Goal: Information Seeking & Learning: Learn about a topic

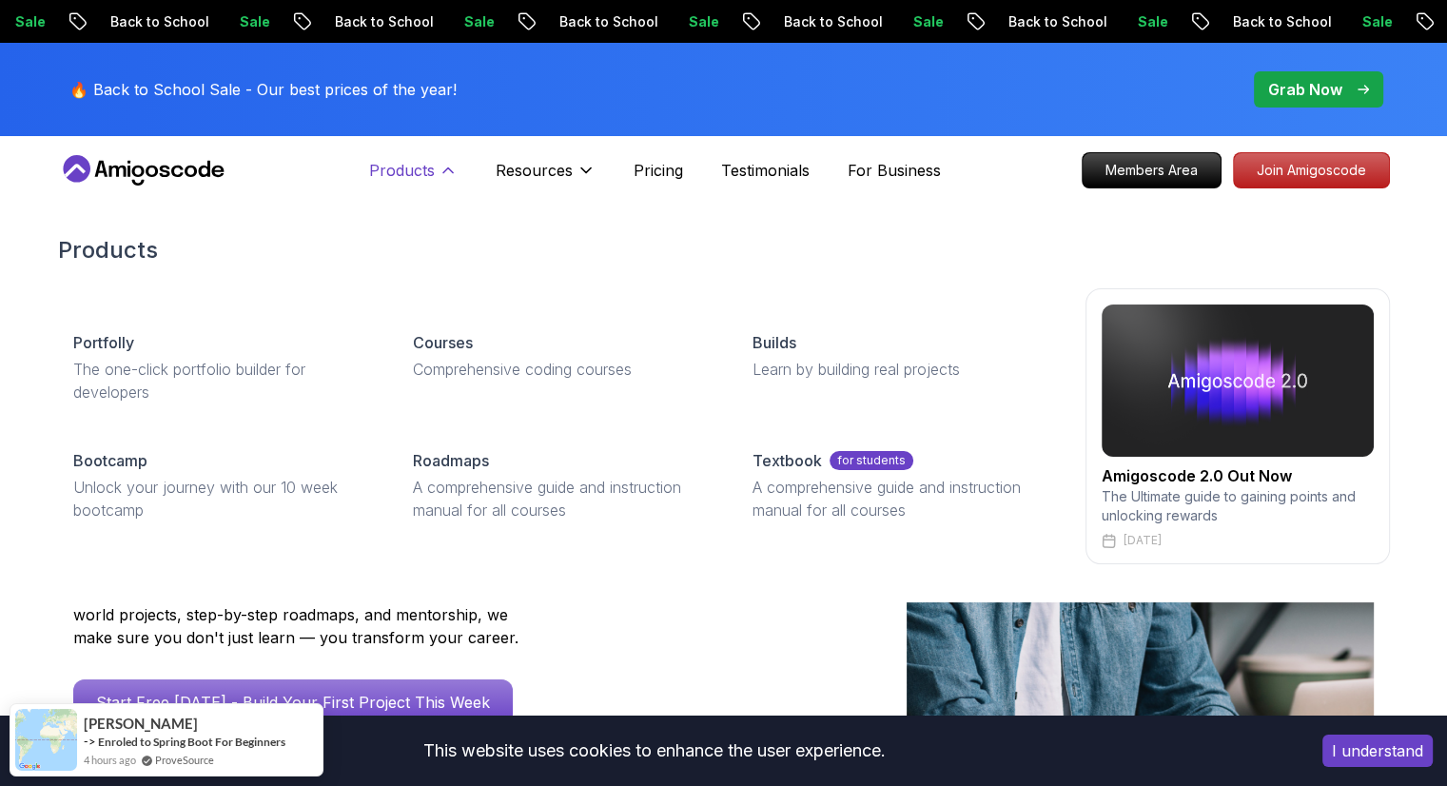
click at [450, 175] on icon at bounding box center [448, 170] width 19 height 19
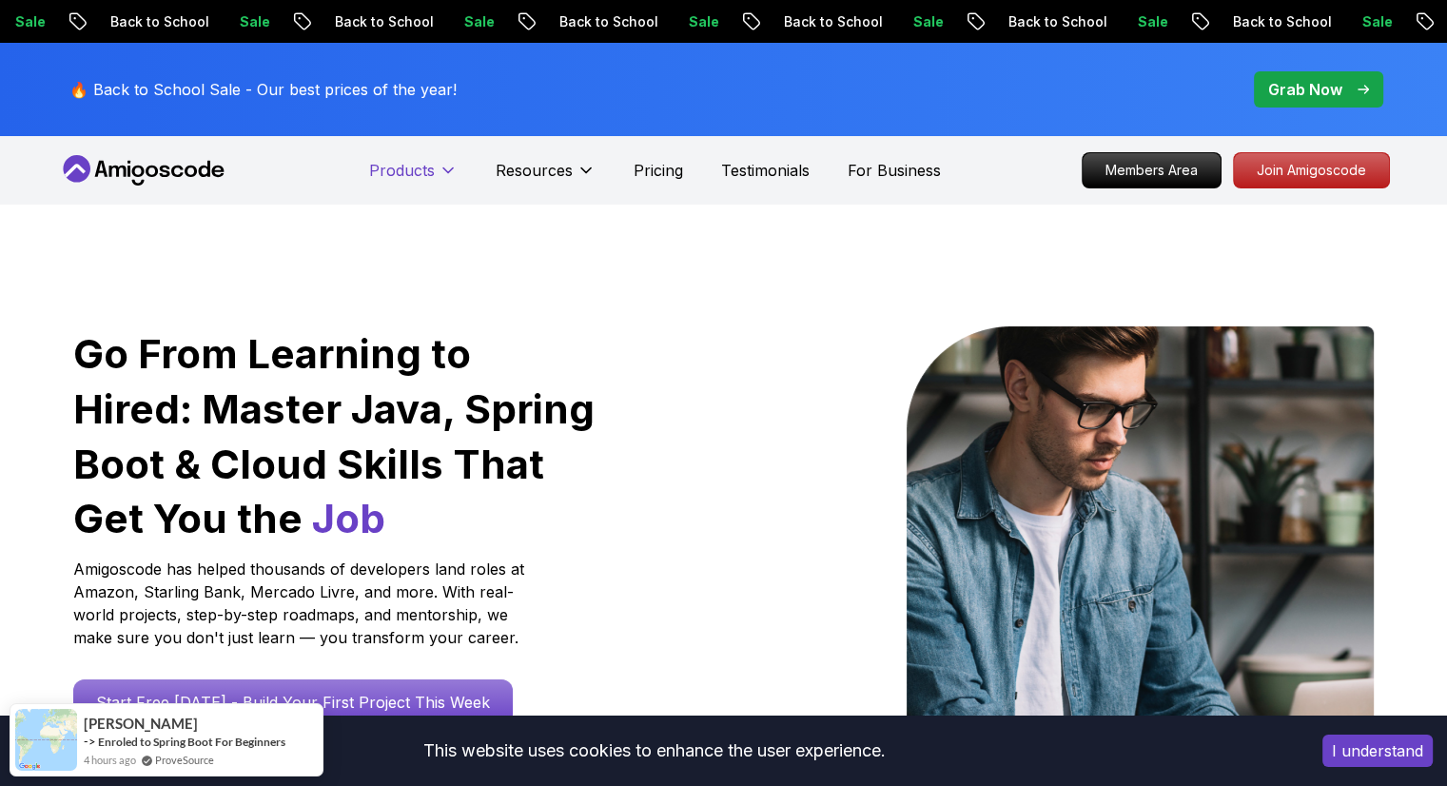
click at [450, 175] on icon at bounding box center [448, 170] width 19 height 19
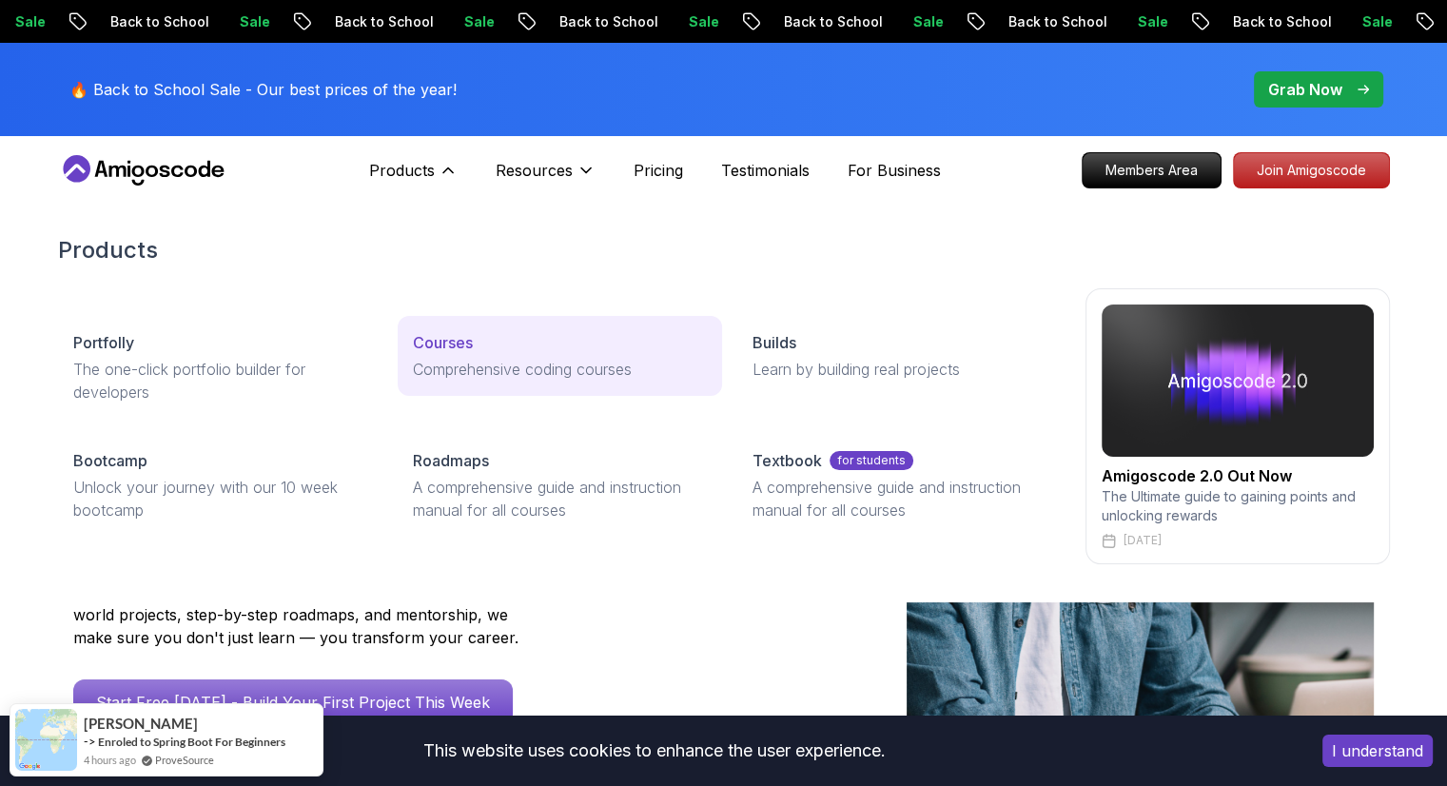
click at [441, 340] on p "Courses" at bounding box center [443, 342] width 60 height 23
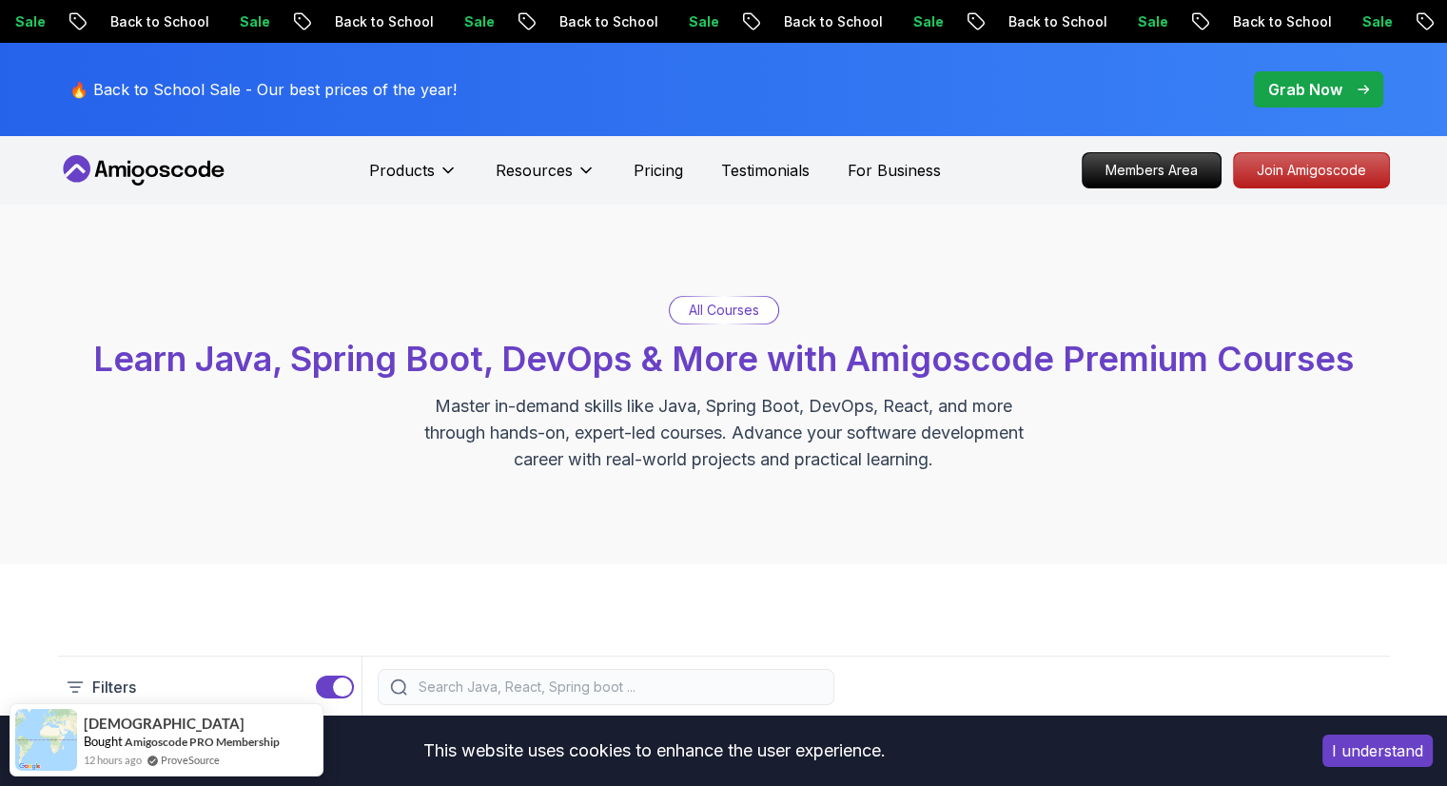
click at [763, 297] on div "All Courses" at bounding box center [724, 310] width 108 height 27
click at [757, 304] on p "All Courses" at bounding box center [724, 310] width 70 height 19
click at [727, 306] on p "All Courses" at bounding box center [724, 310] width 70 height 19
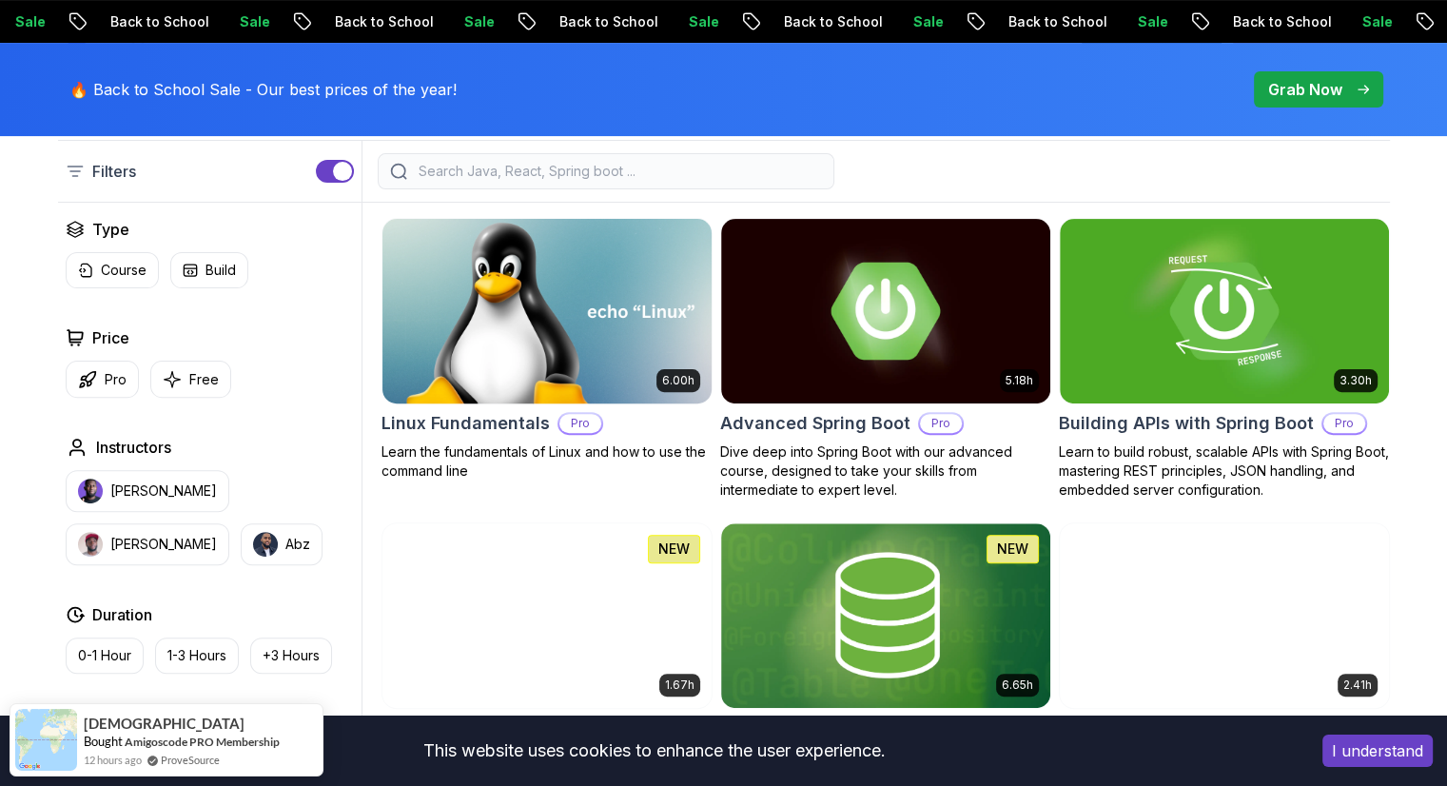
scroll to position [519, 0]
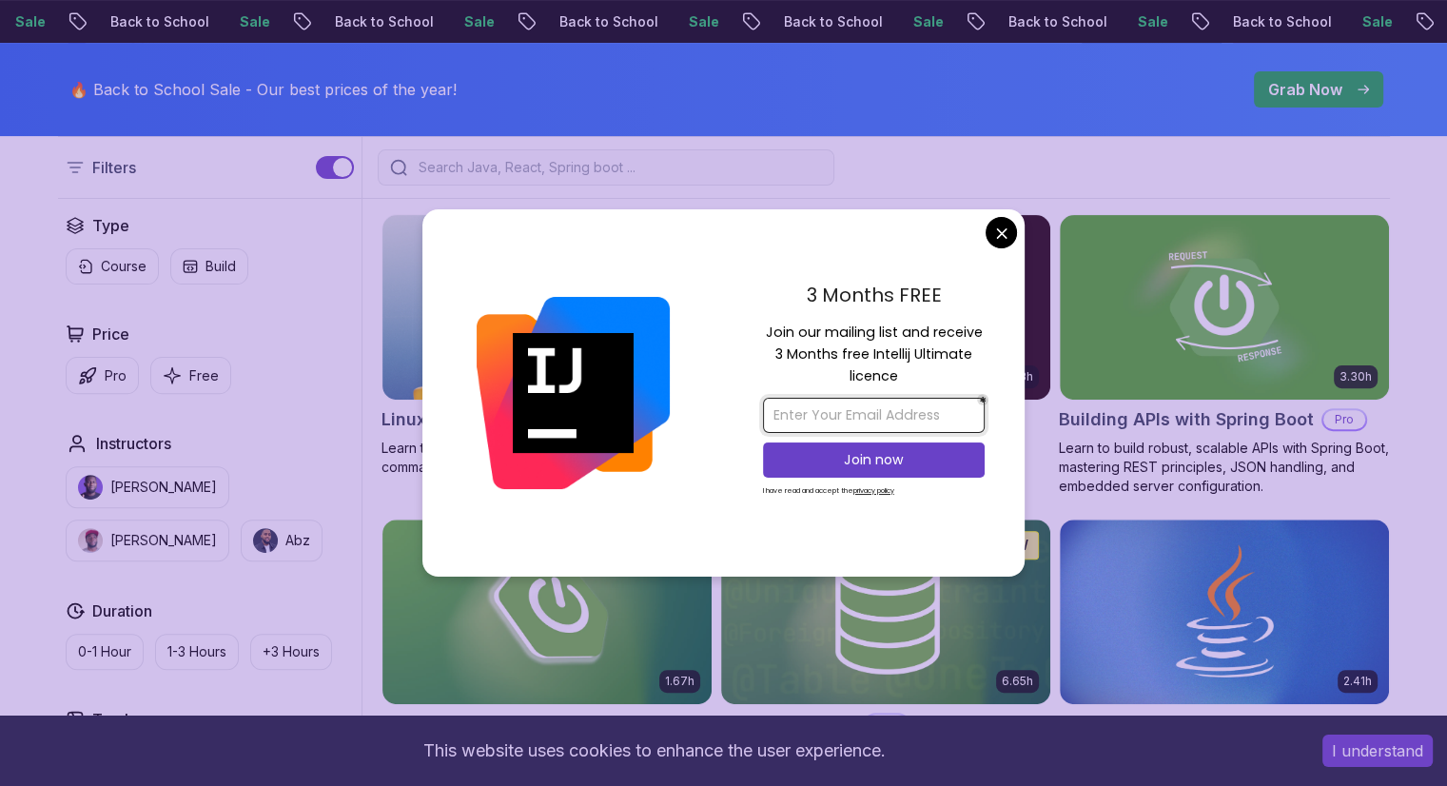
click at [870, 409] on input "email" at bounding box center [874, 415] width 222 height 35
type input "[EMAIL_ADDRESS][DOMAIN_NAME]"
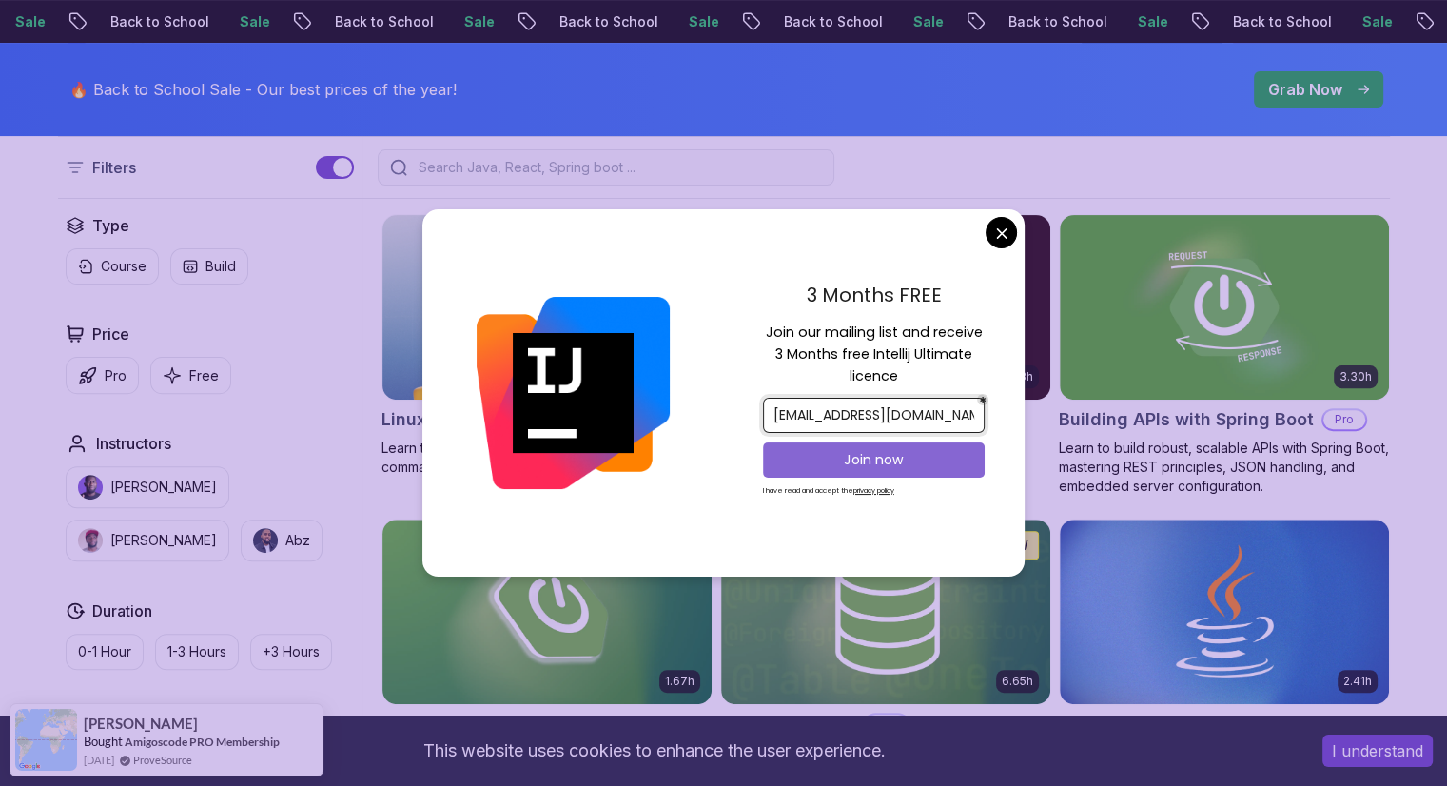
click at [857, 453] on p "Join now" at bounding box center [874, 459] width 180 height 19
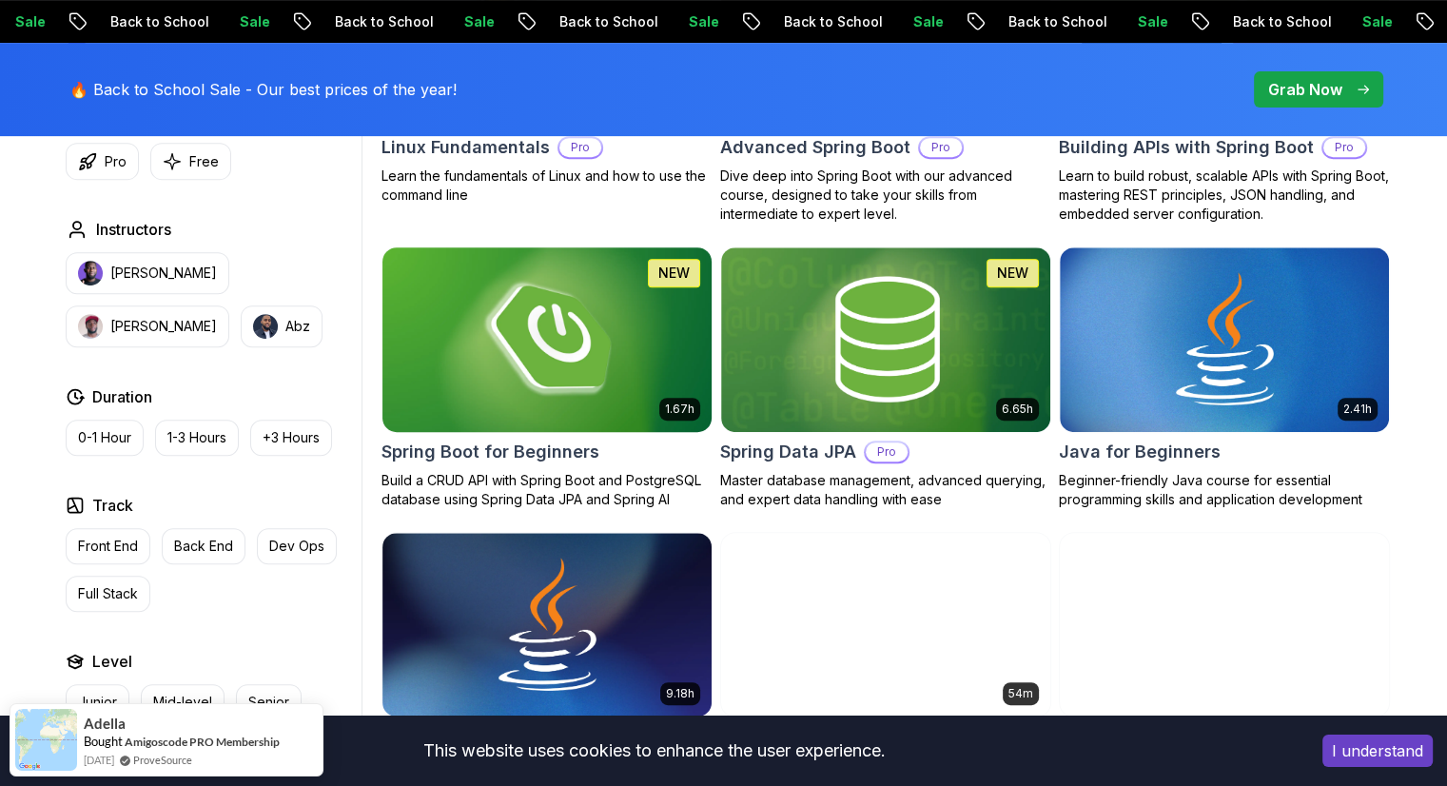
scroll to position [795, 0]
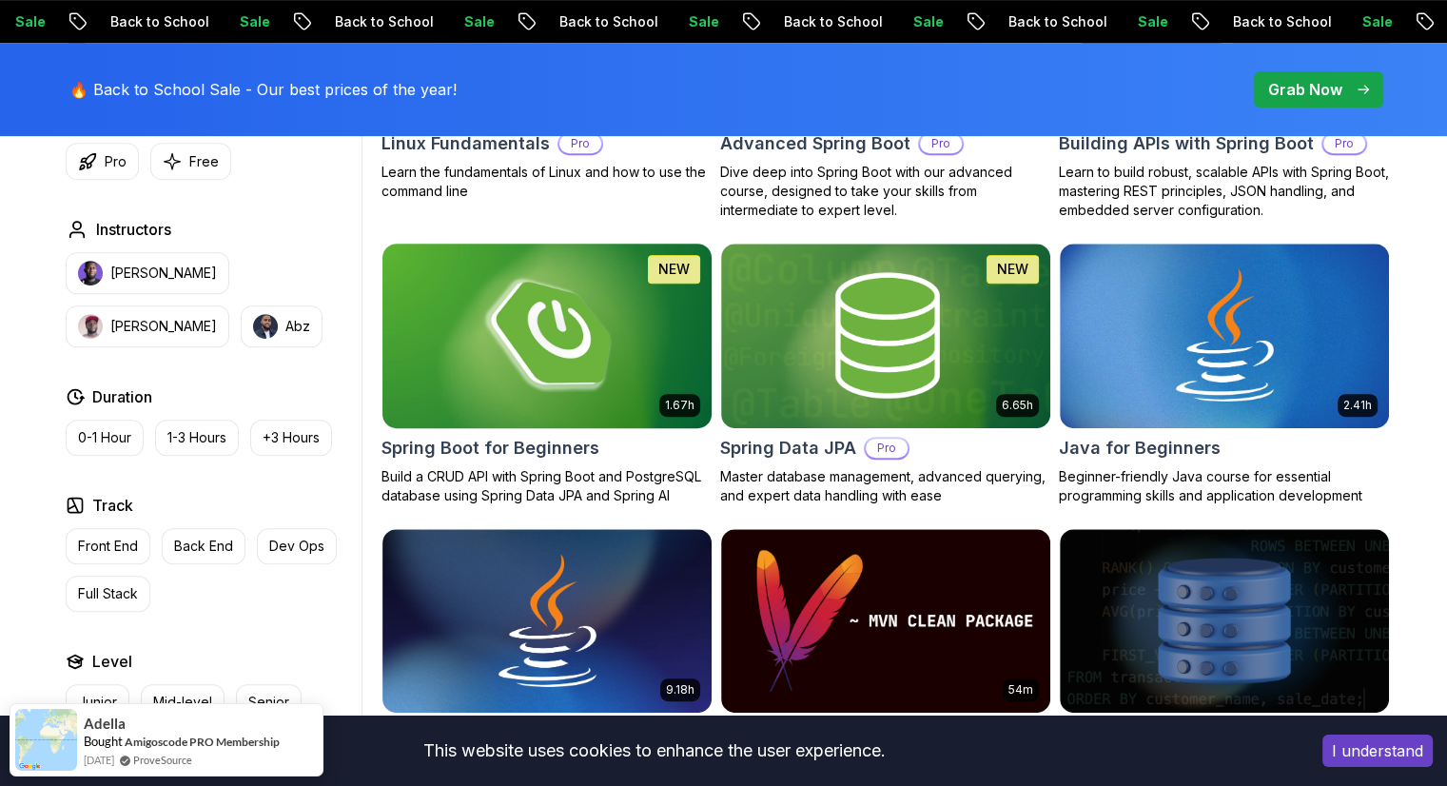
click at [560, 319] on img at bounding box center [546, 335] width 345 height 193
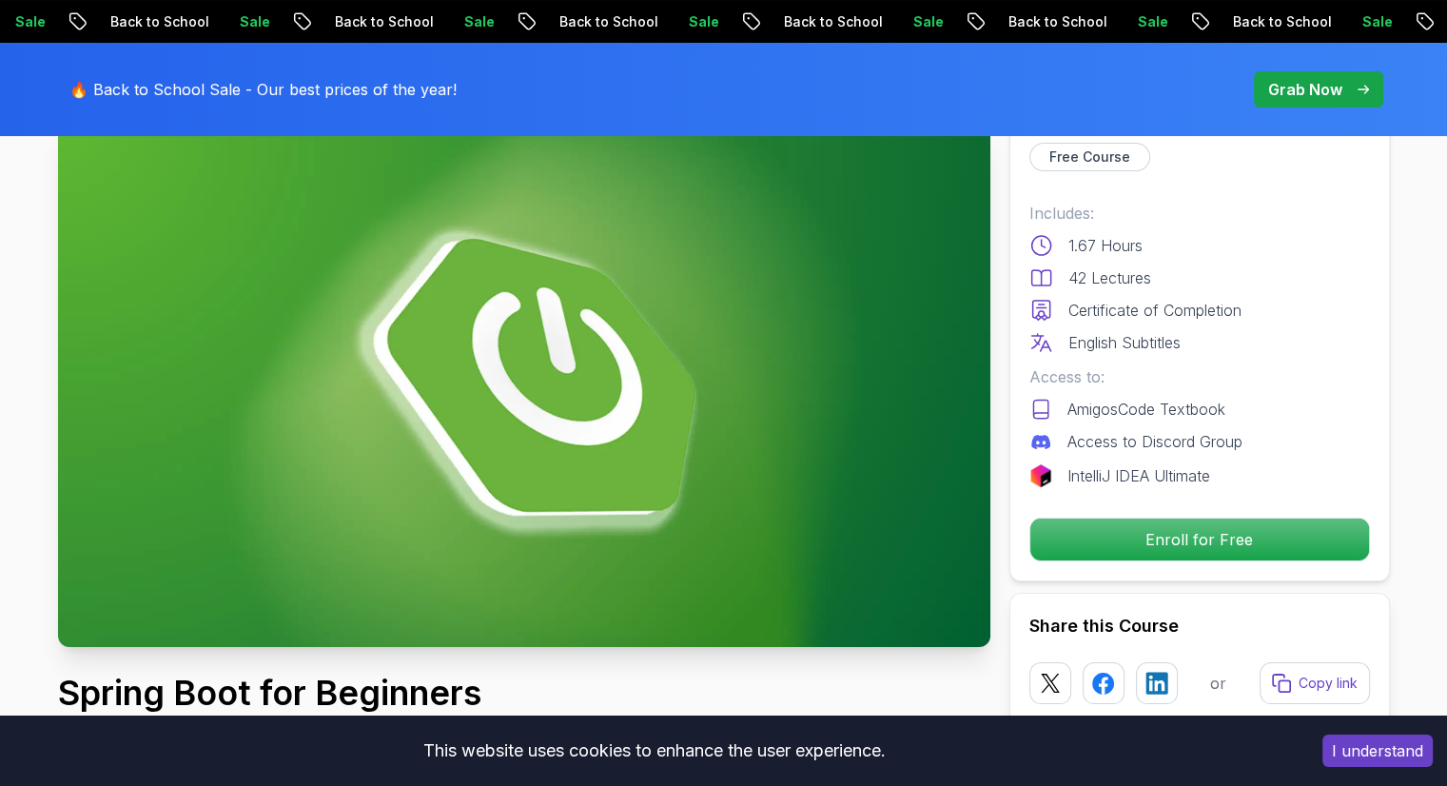
scroll to position [139, 0]
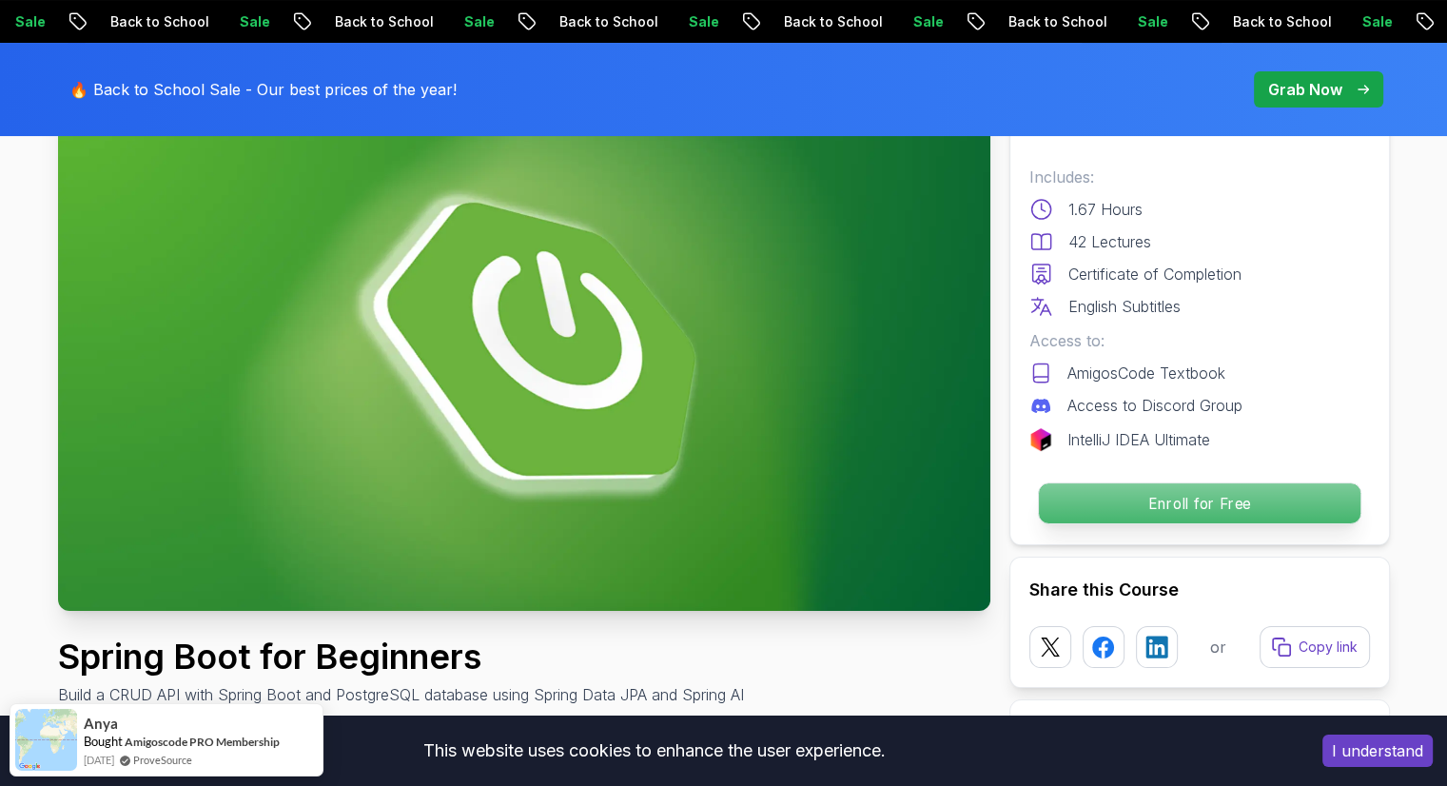
click at [1142, 504] on p "Enroll for Free" at bounding box center [1199, 503] width 322 height 40
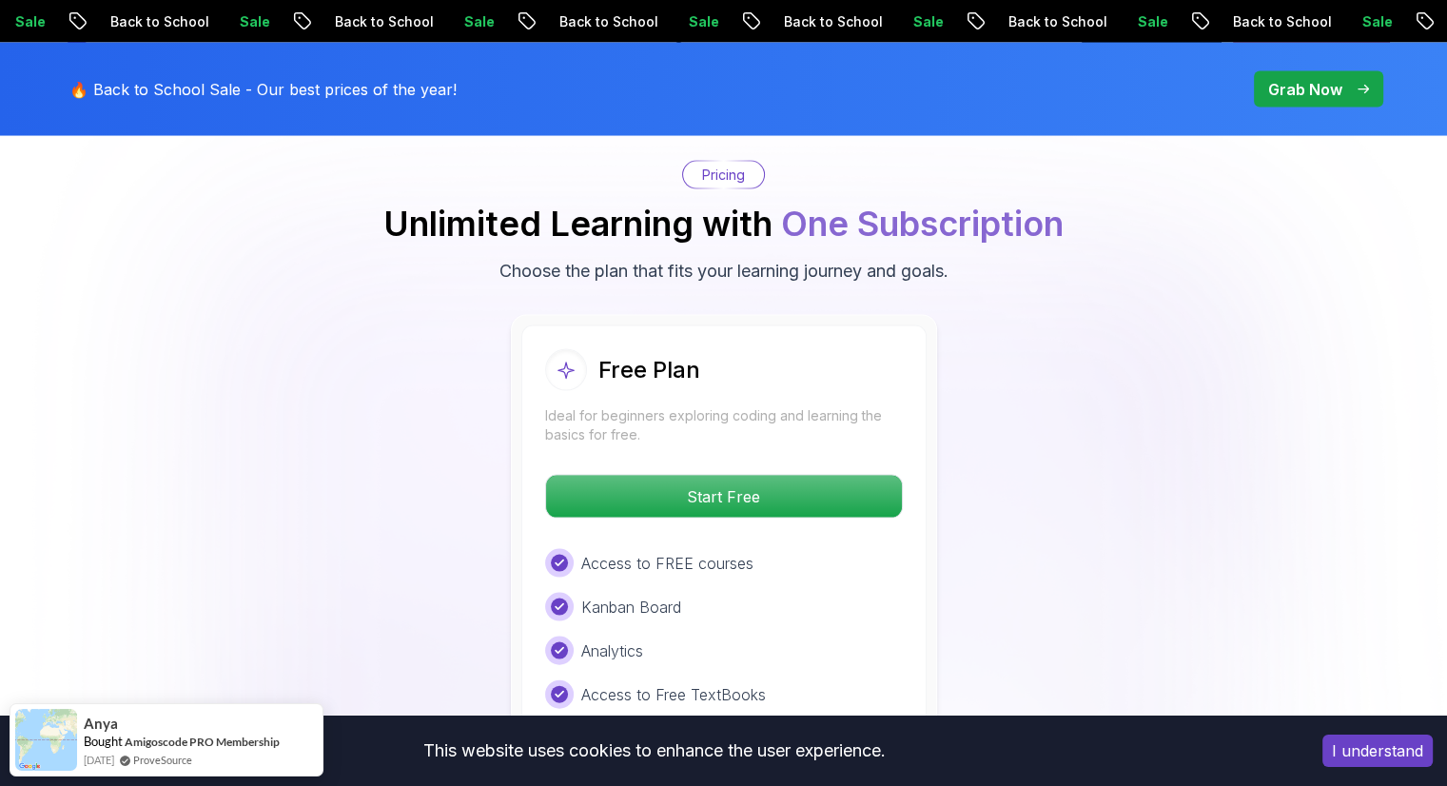
scroll to position [3866, 0]
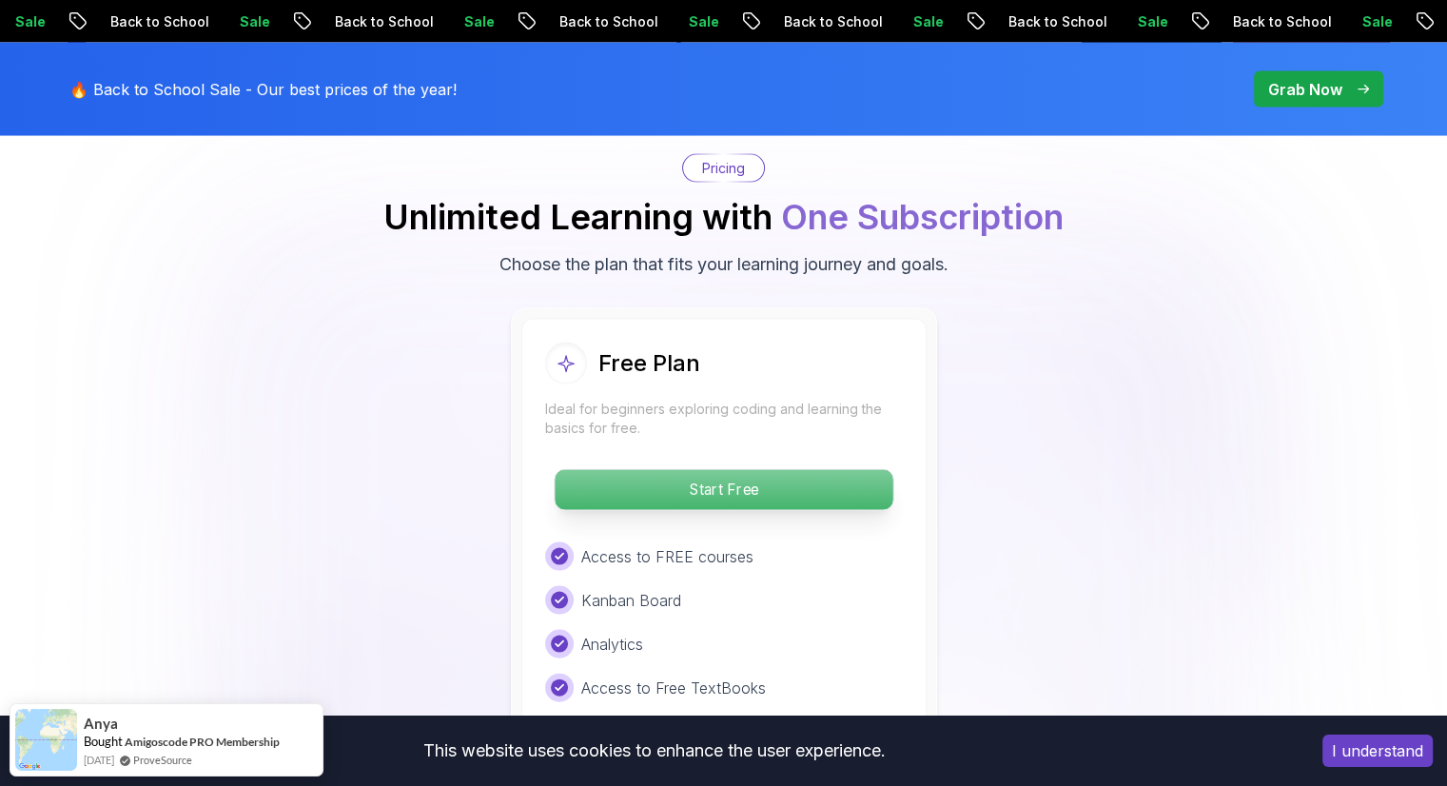
click at [713, 470] on p "Start Free" at bounding box center [724, 490] width 338 height 40
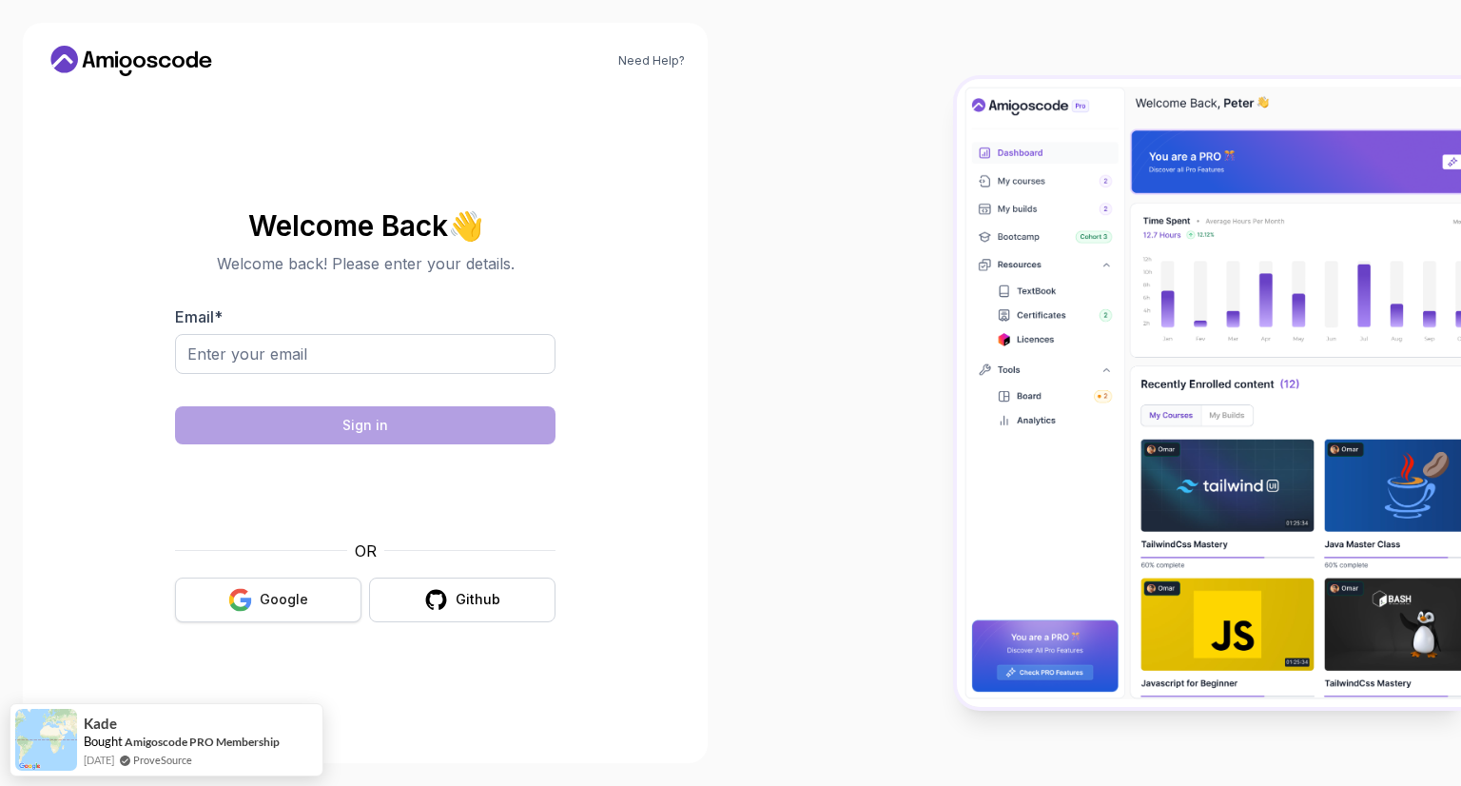
click at [301, 591] on div "Google" at bounding box center [284, 599] width 49 height 19
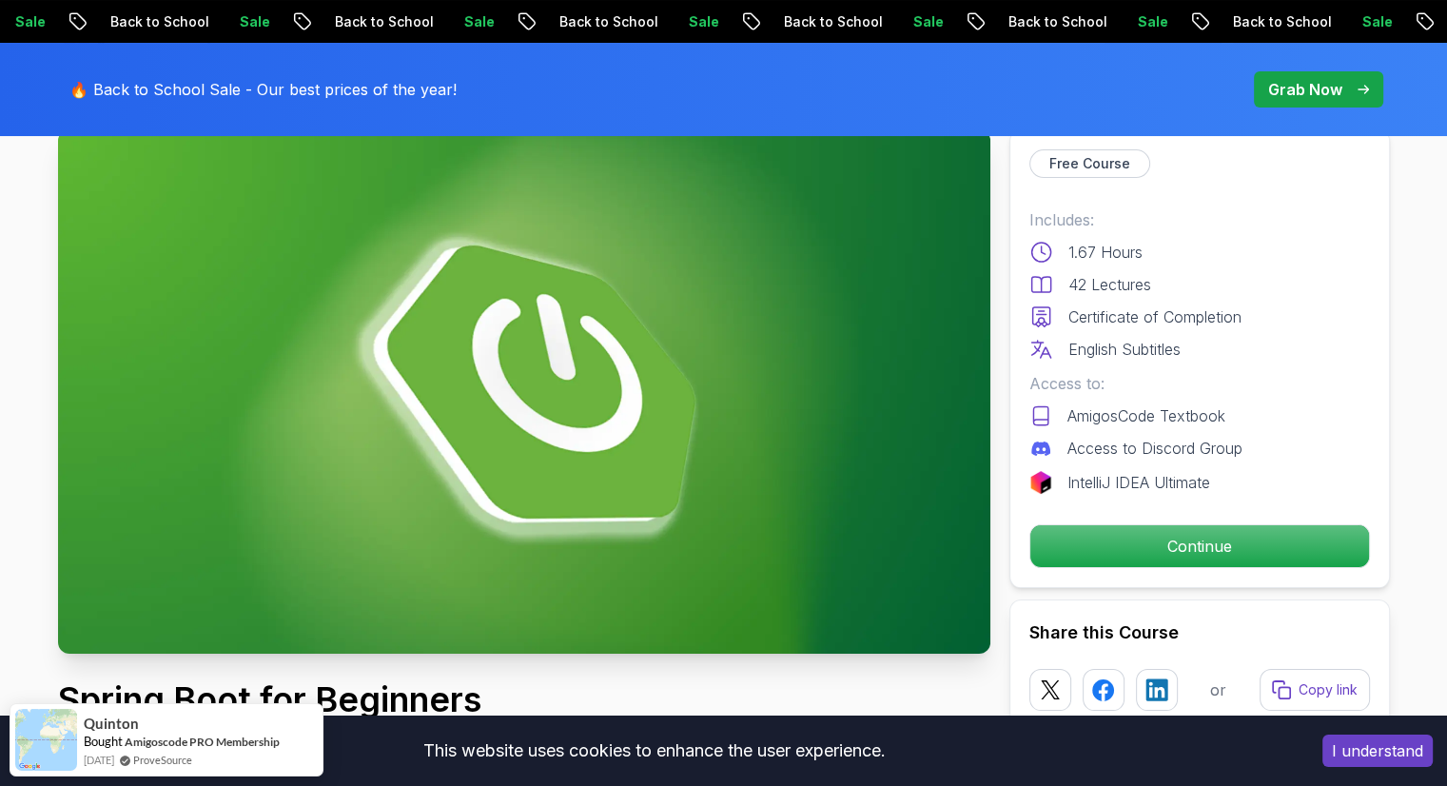
scroll to position [122, 0]
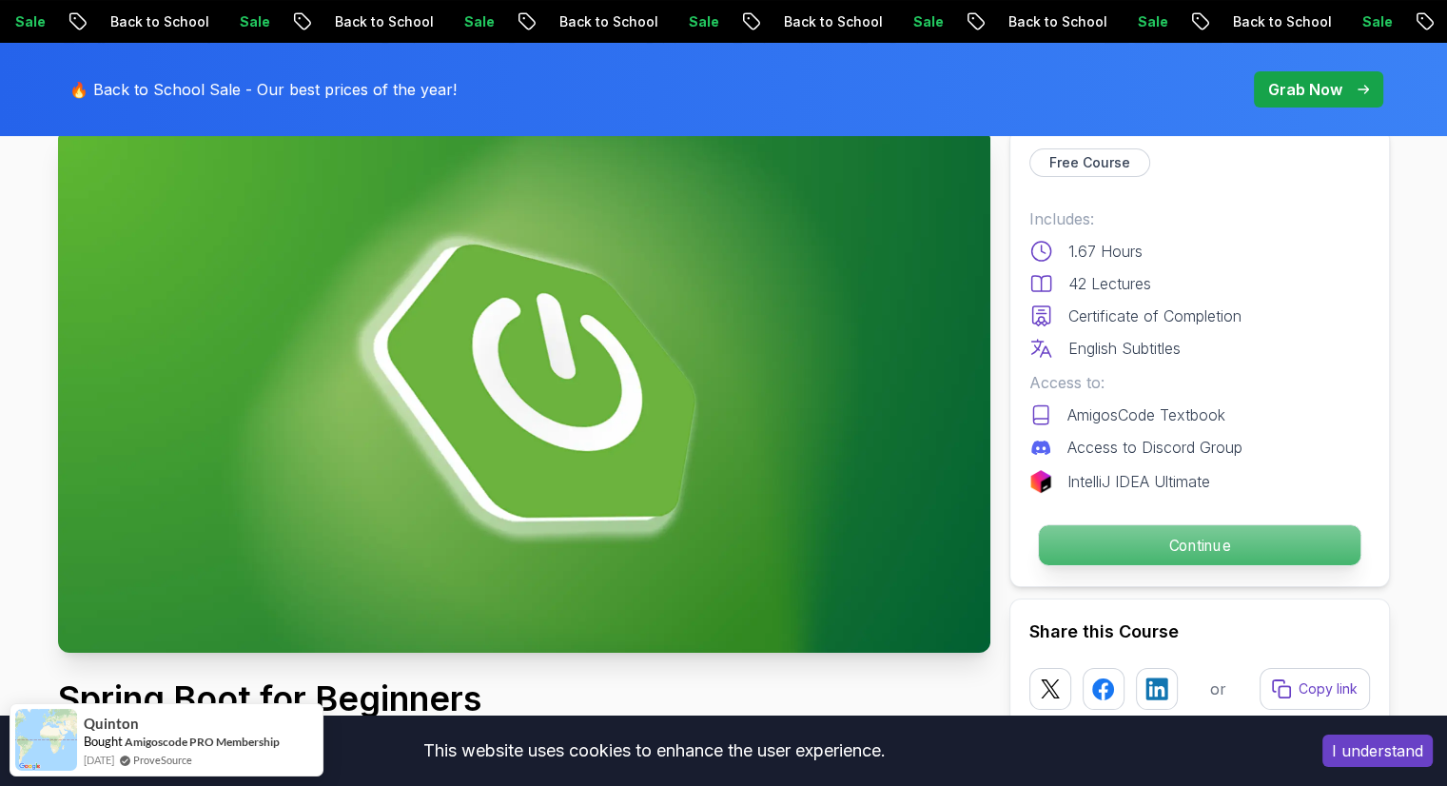
click at [1078, 536] on p "Continue" at bounding box center [1199, 545] width 322 height 40
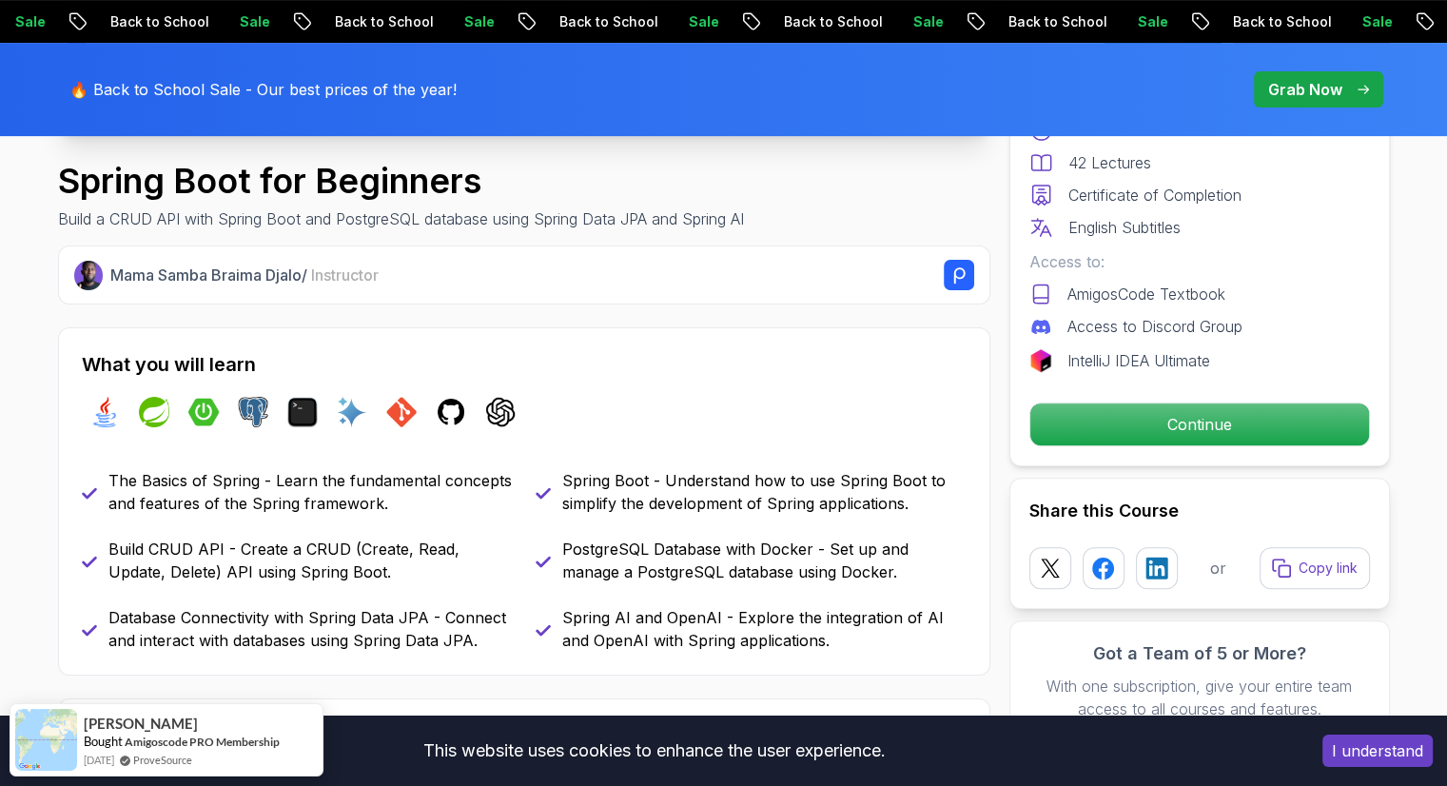
scroll to position [654, 0]
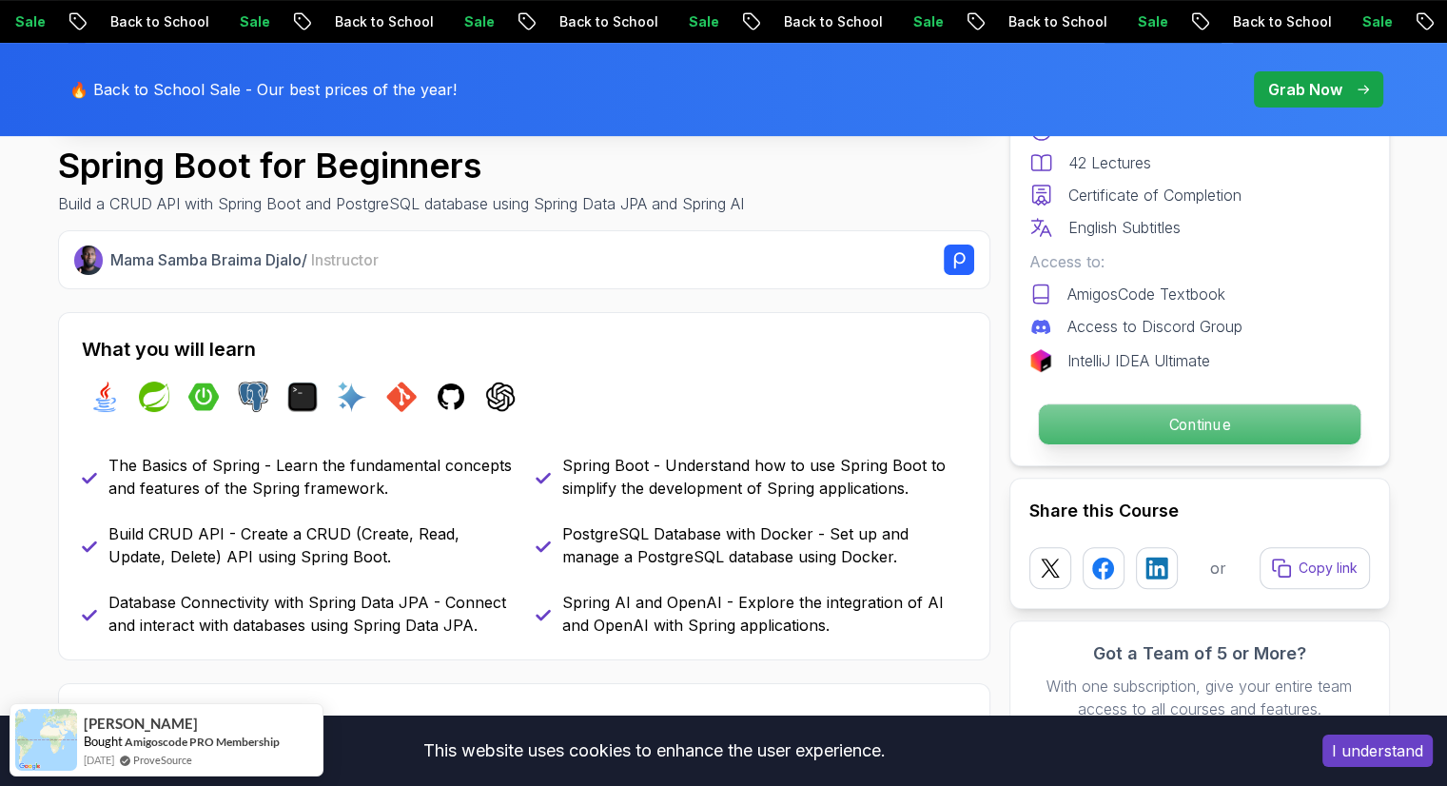
click at [1073, 419] on p "Continue" at bounding box center [1199, 424] width 322 height 40
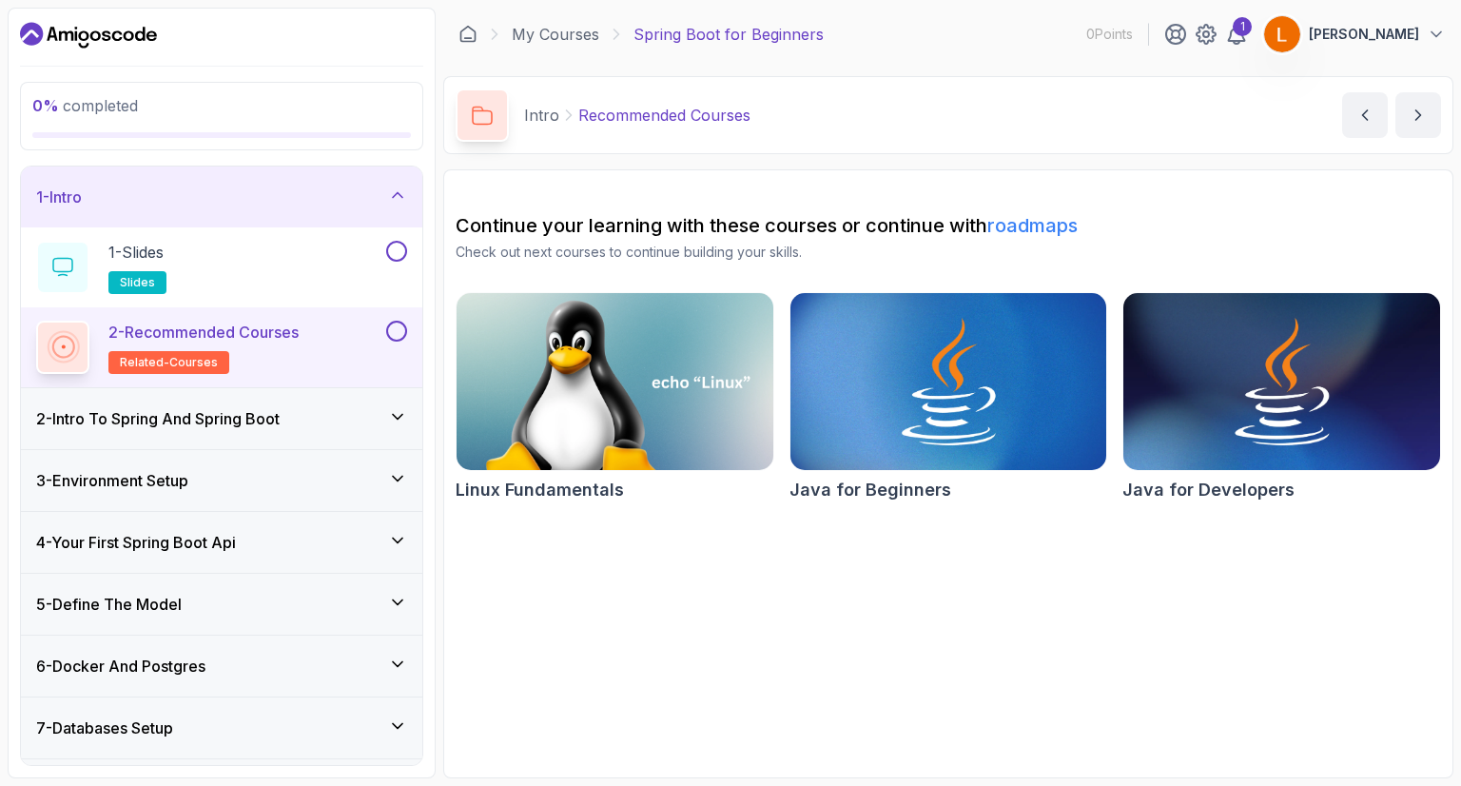
click at [332, 341] on div "2 - Recommended Courses related-courses" at bounding box center [209, 347] width 346 height 53
click at [296, 329] on p "2 - Recommended Courses" at bounding box center [203, 332] width 190 height 23
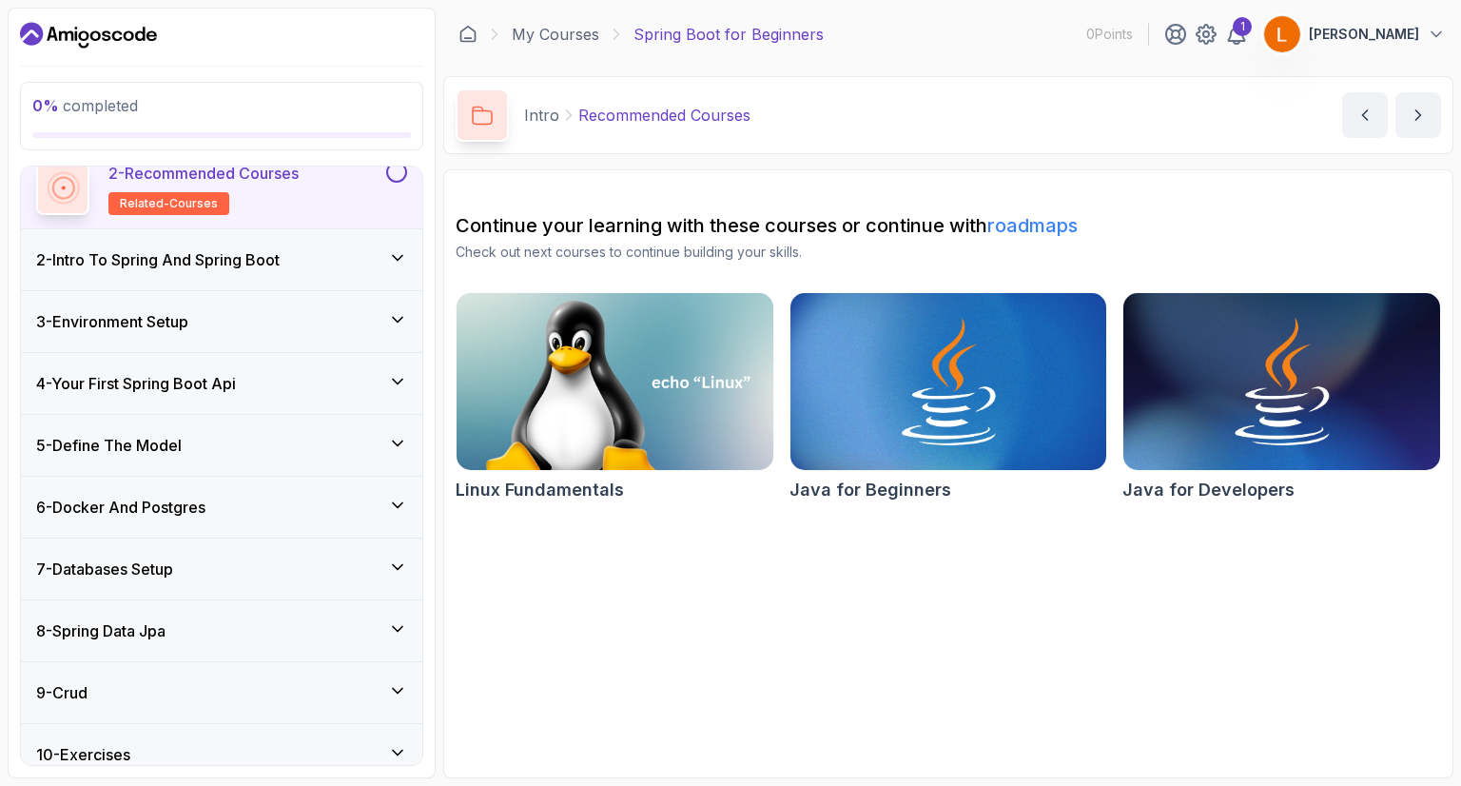
scroll to position [299, 0]
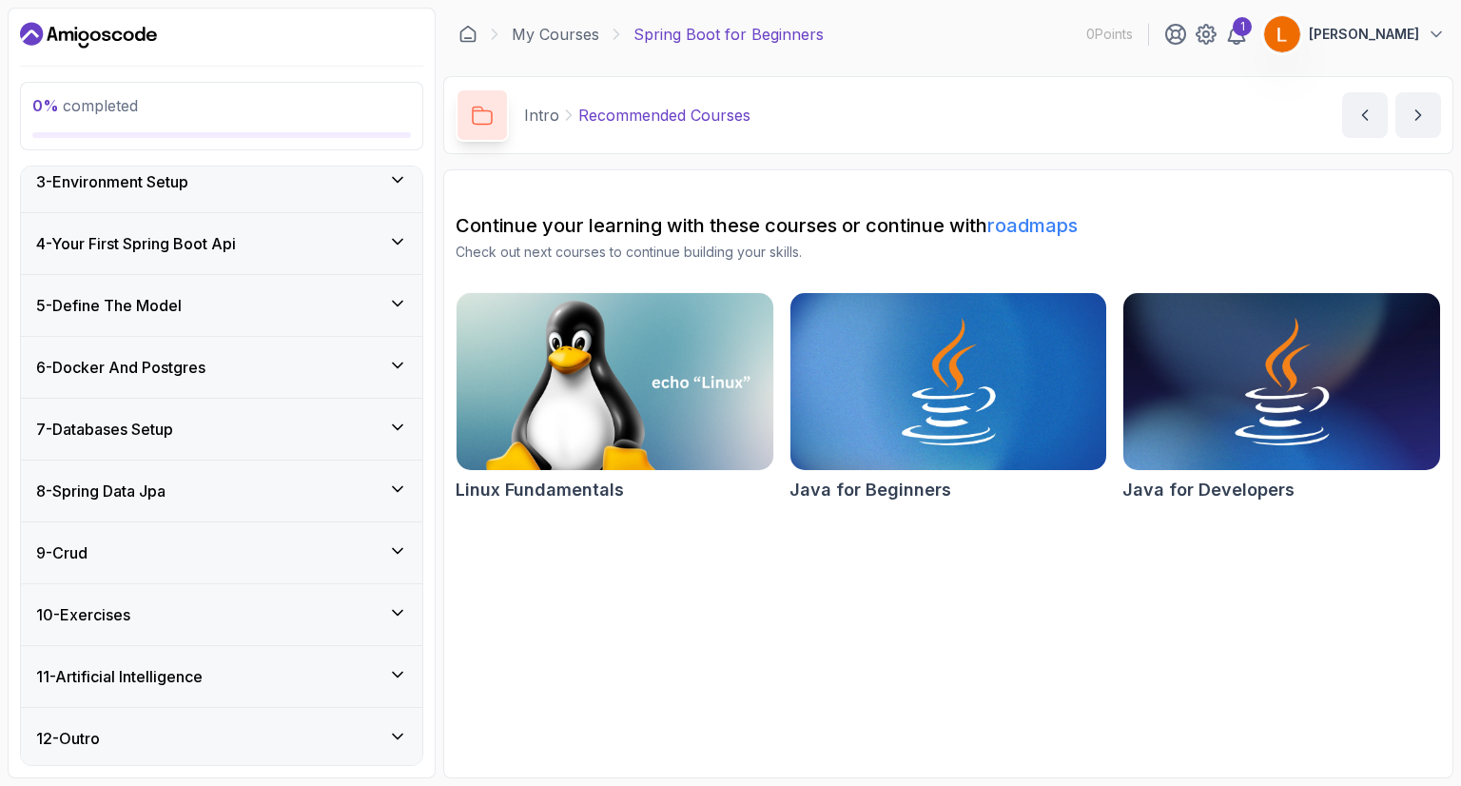
click at [247, 543] on div "9 - Crud" at bounding box center [221, 552] width 371 height 23
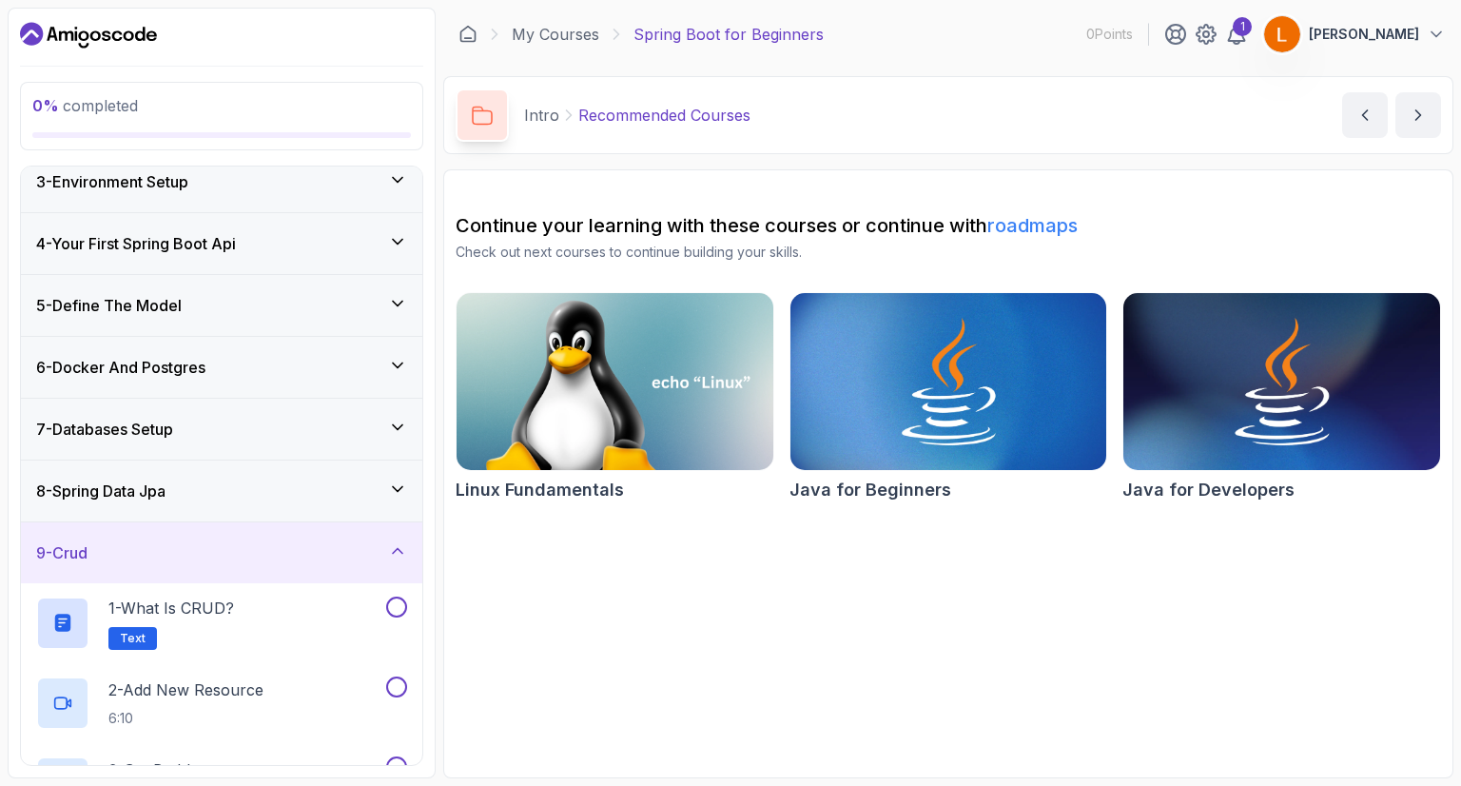
scroll to position [268, 0]
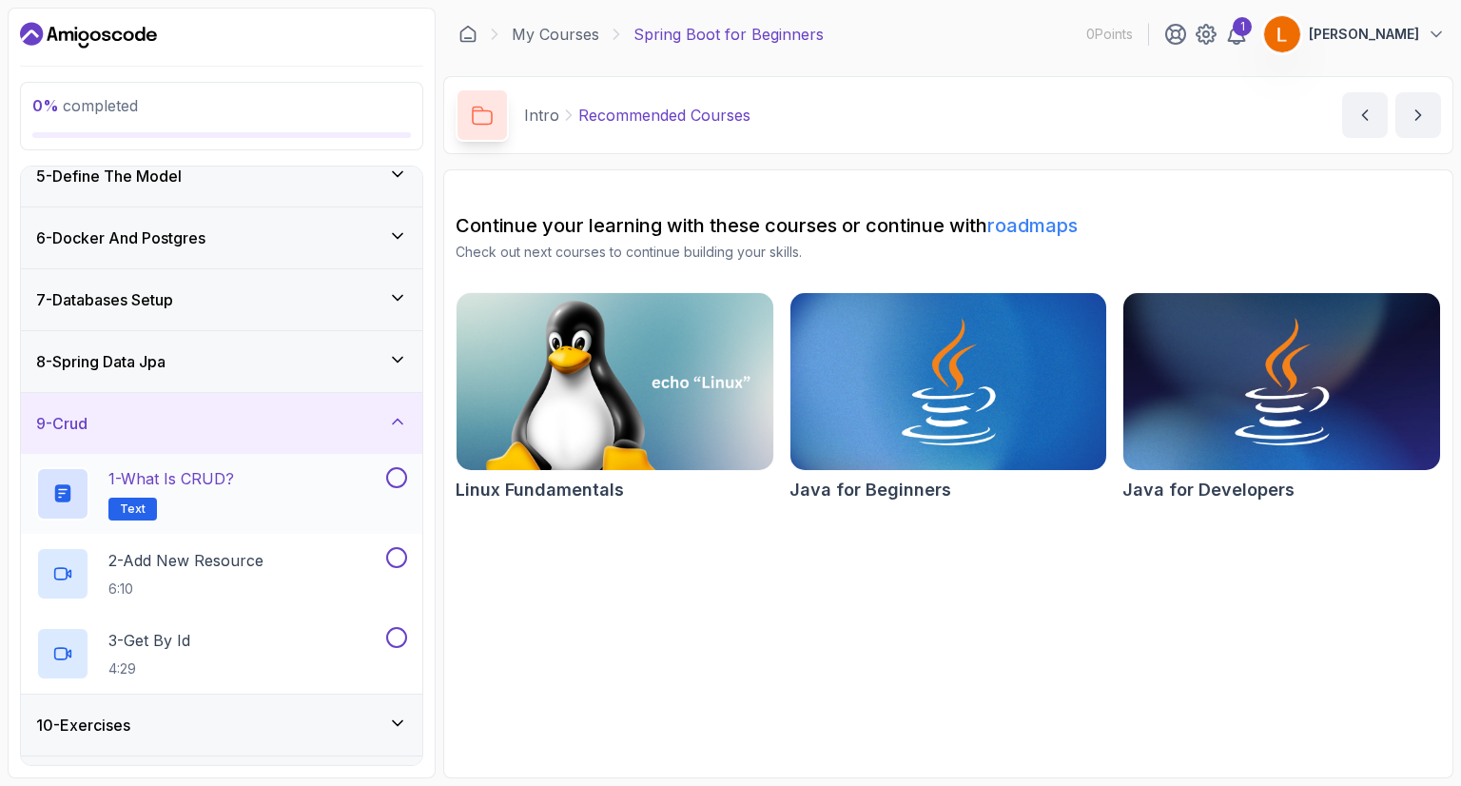
click at [268, 503] on div "1 - What is CRUD? Text" at bounding box center [209, 493] width 346 height 53
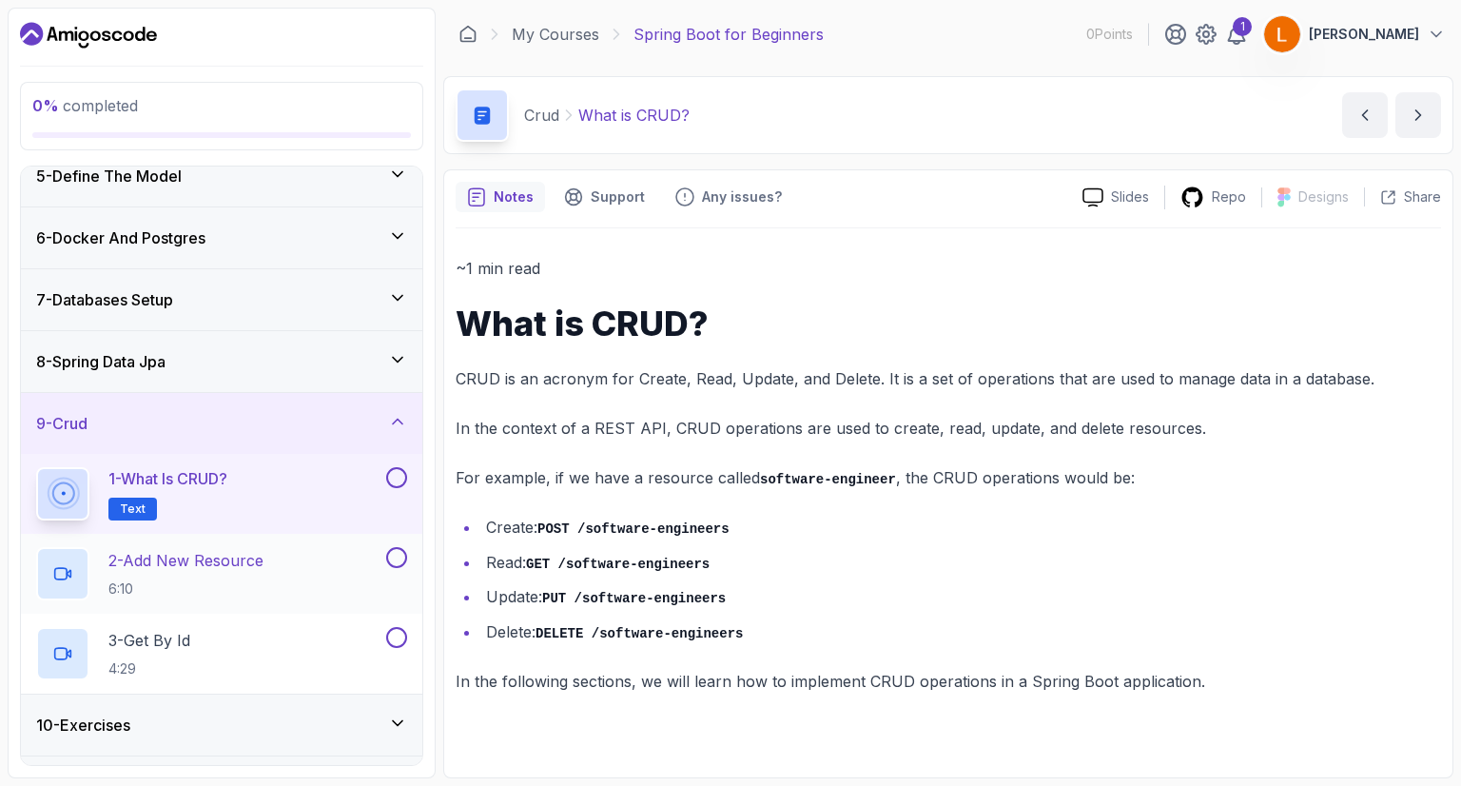
click at [227, 575] on h2 "2 - Add New Resource 6:10" at bounding box center [185, 573] width 155 height 49
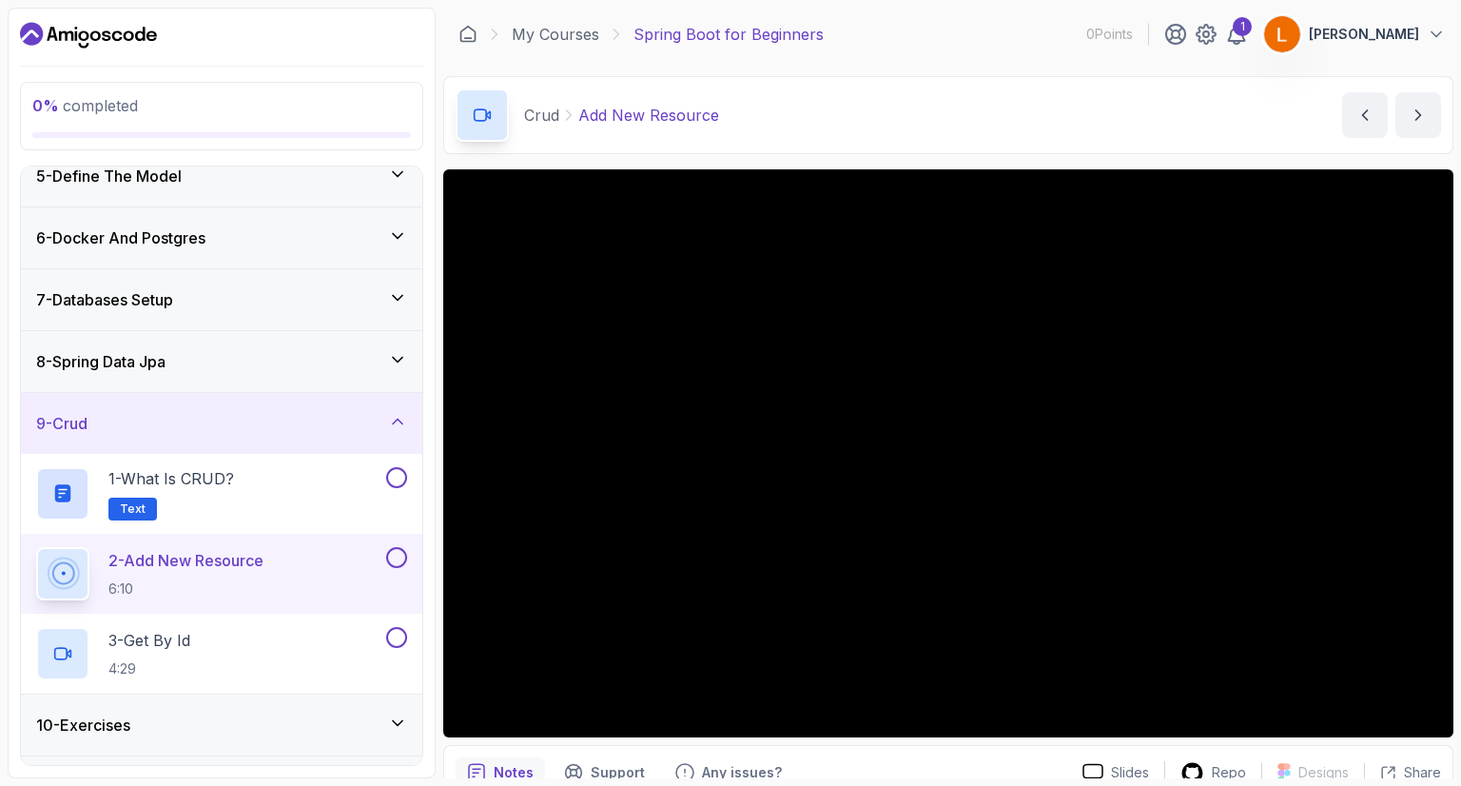
scroll to position [91, 0]
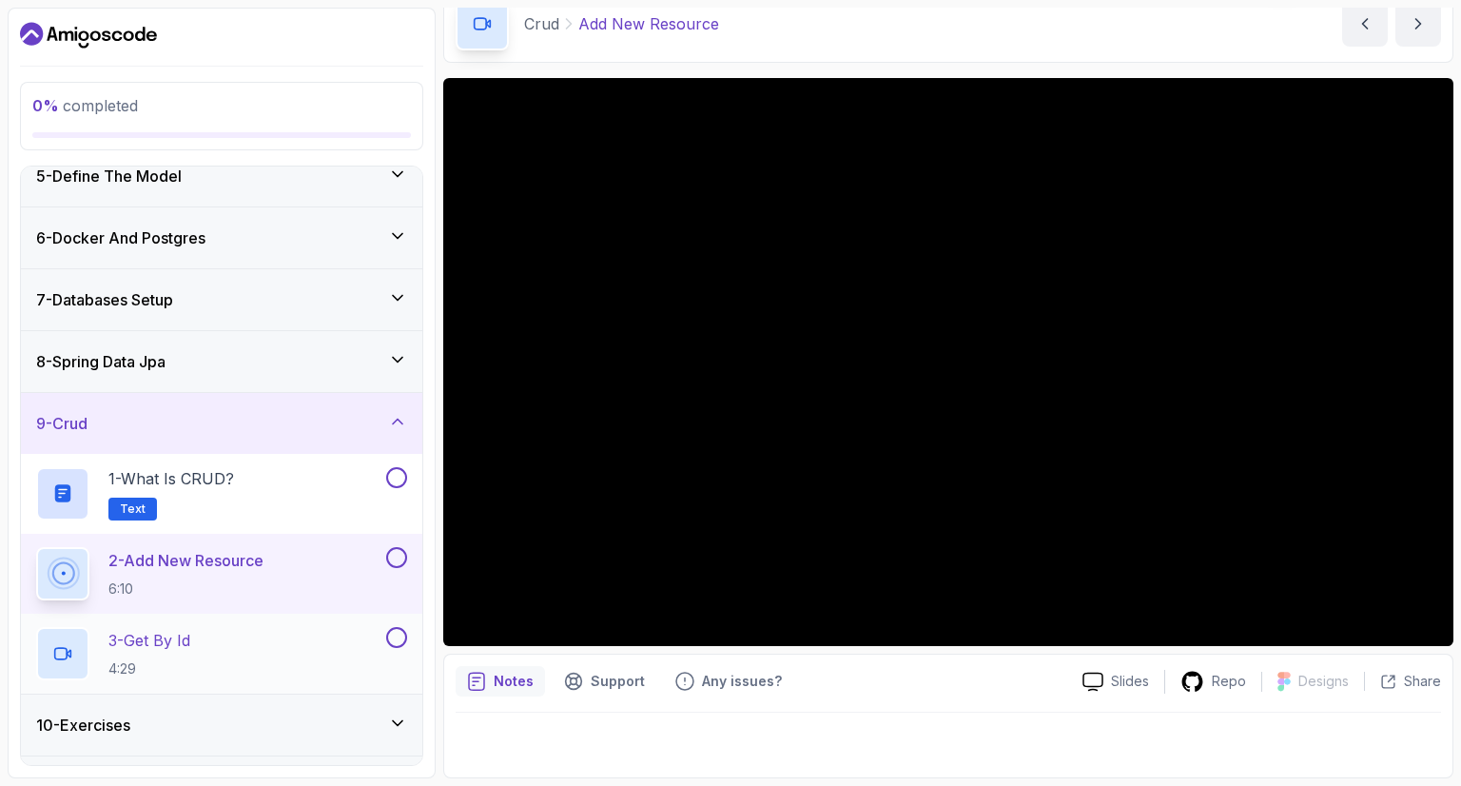
click at [237, 635] on div "3 - Get By Id 4:29" at bounding box center [209, 653] width 346 height 53
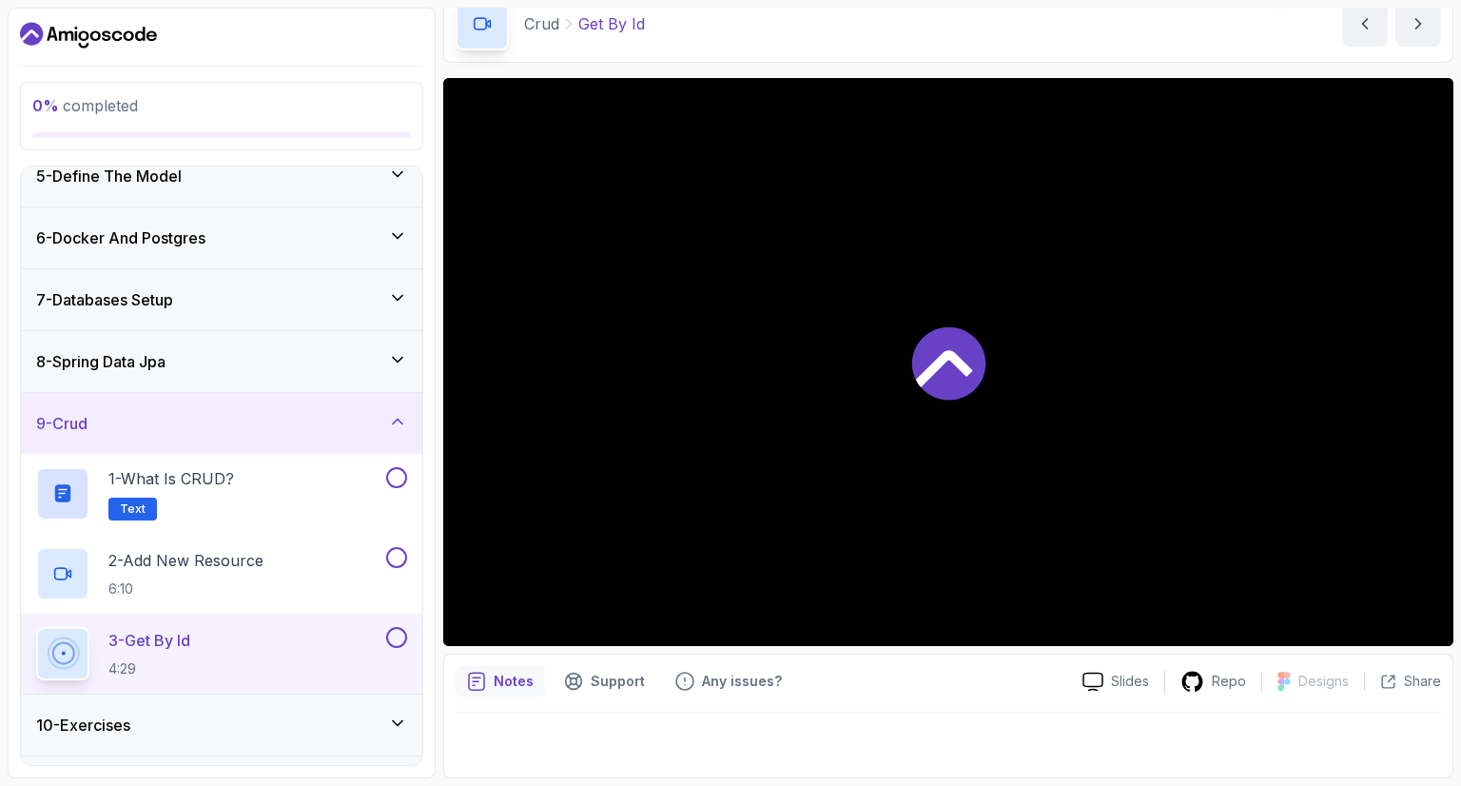
scroll to position [379, 0]
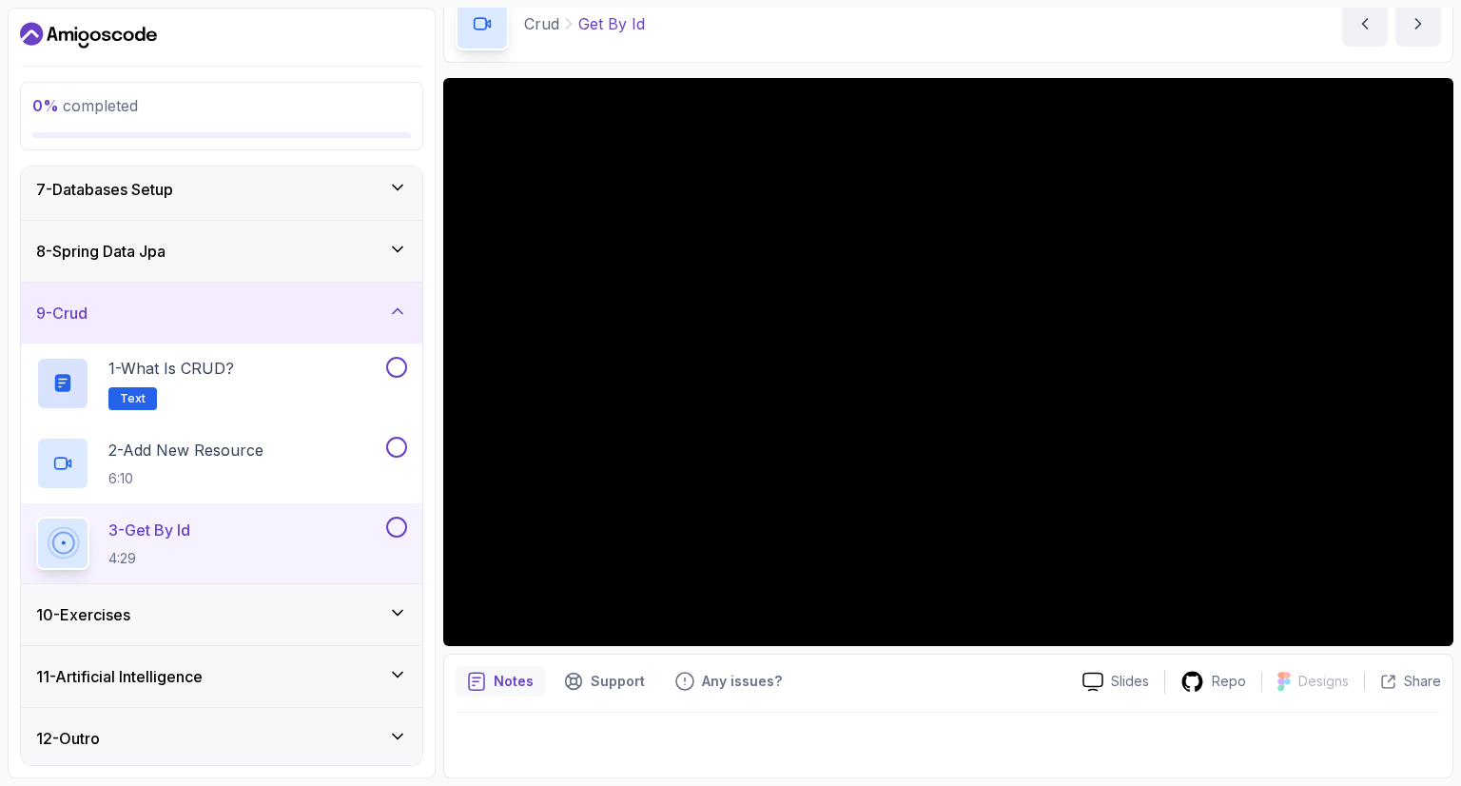
click at [217, 629] on div "10 - Exercises" at bounding box center [221, 614] width 401 height 61
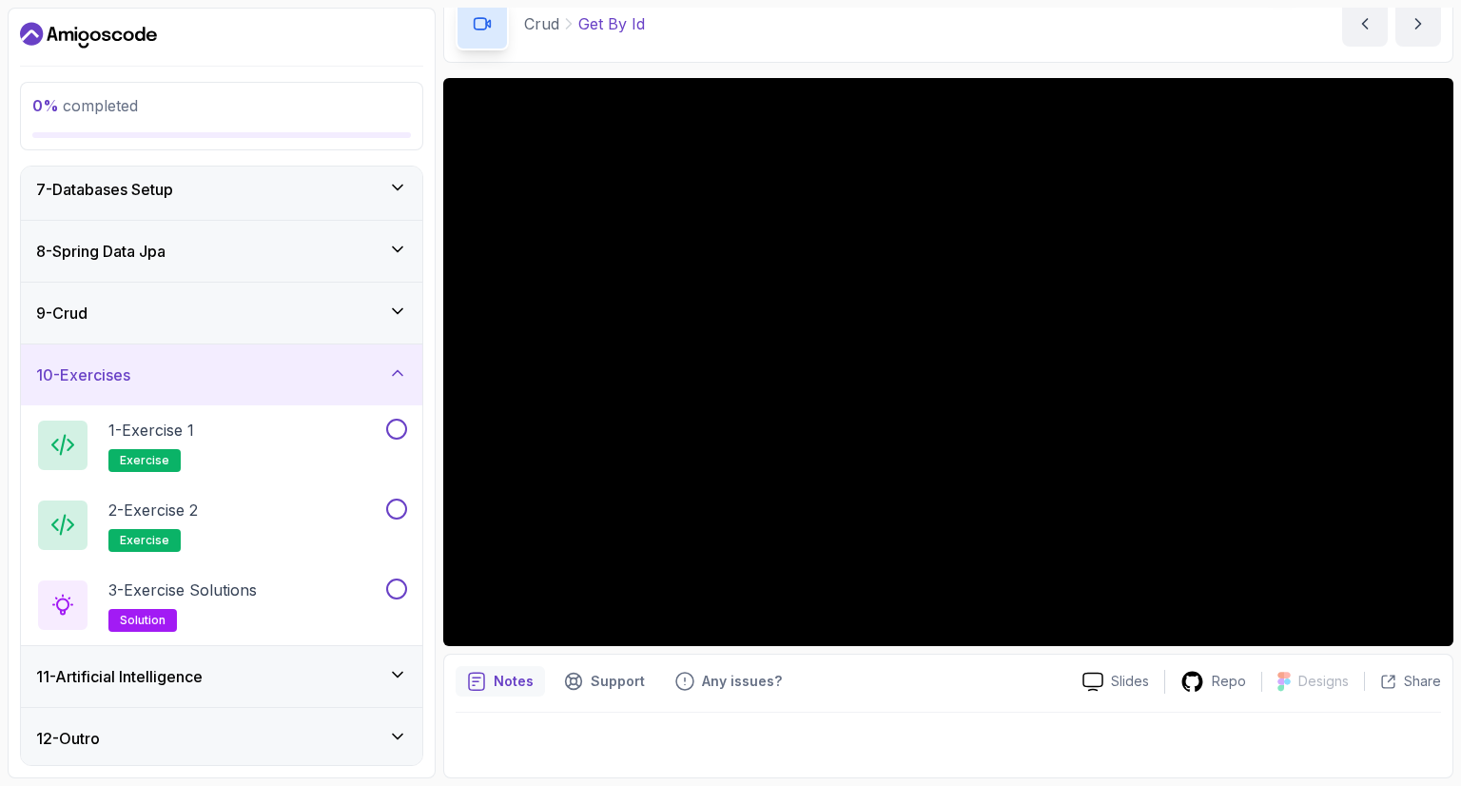
click at [175, 673] on h3 "11 - Artificial Intelligence" at bounding box center [119, 676] width 166 height 23
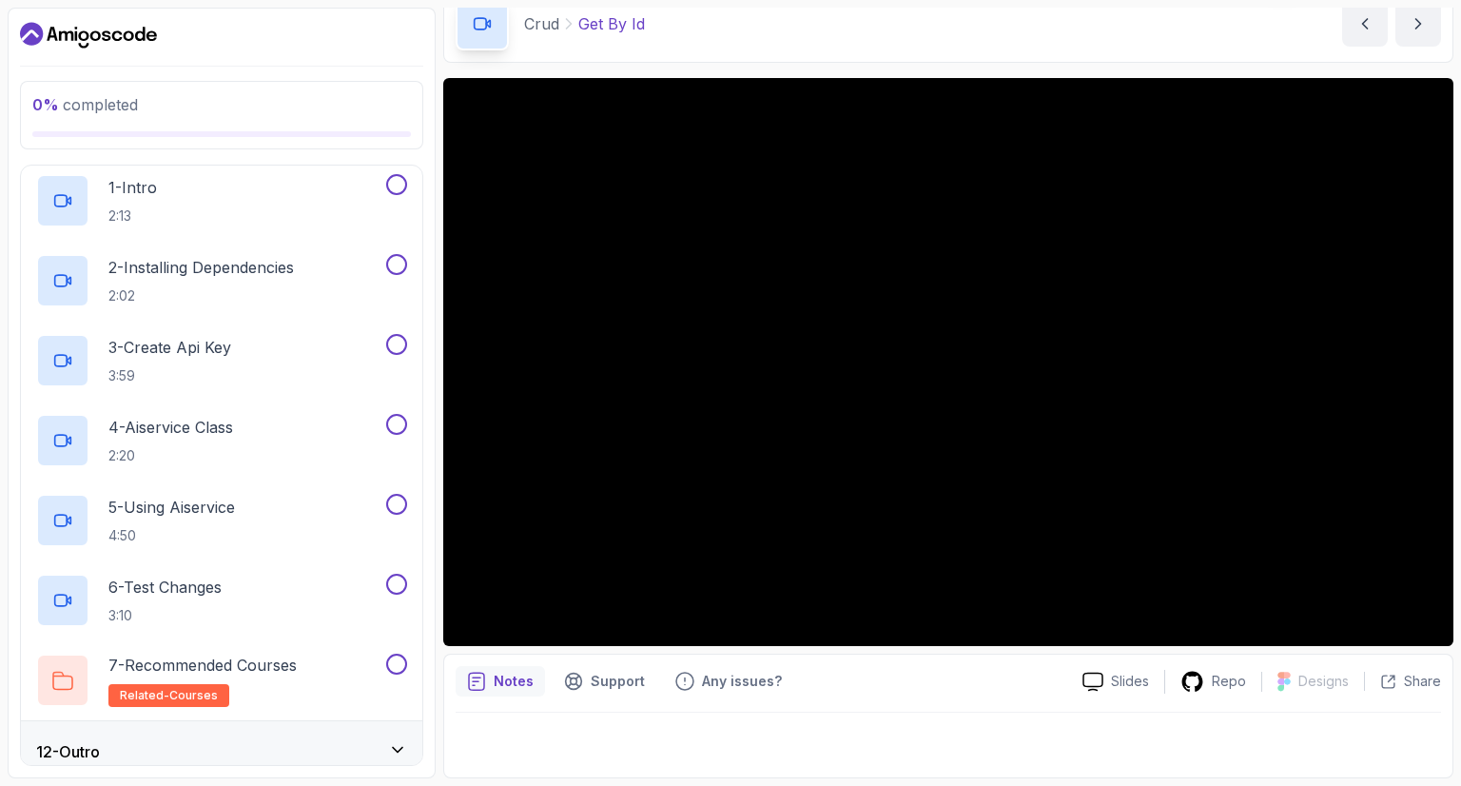
scroll to position [698, 0]
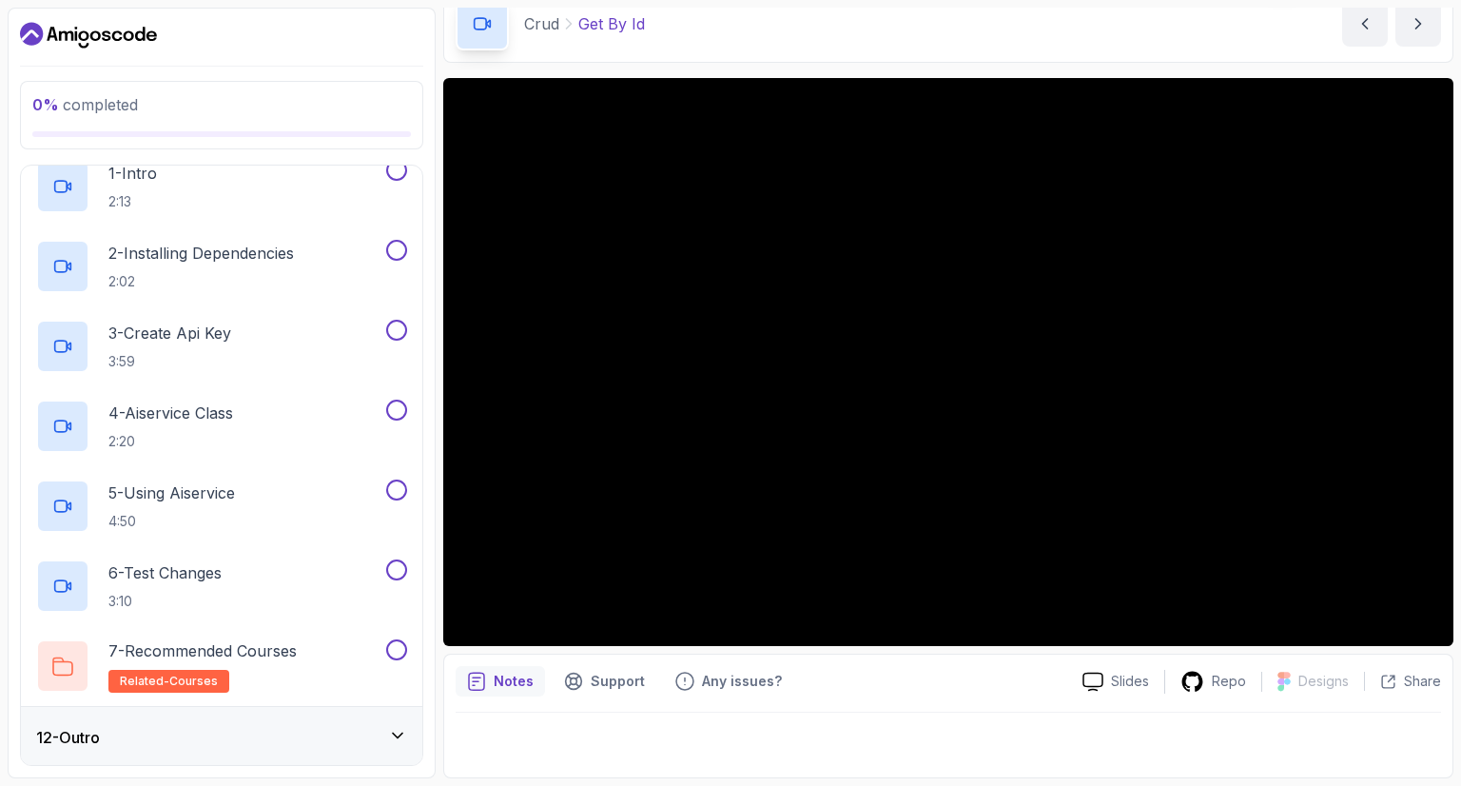
click at [154, 726] on div "12 - Outro" at bounding box center [221, 737] width 371 height 23
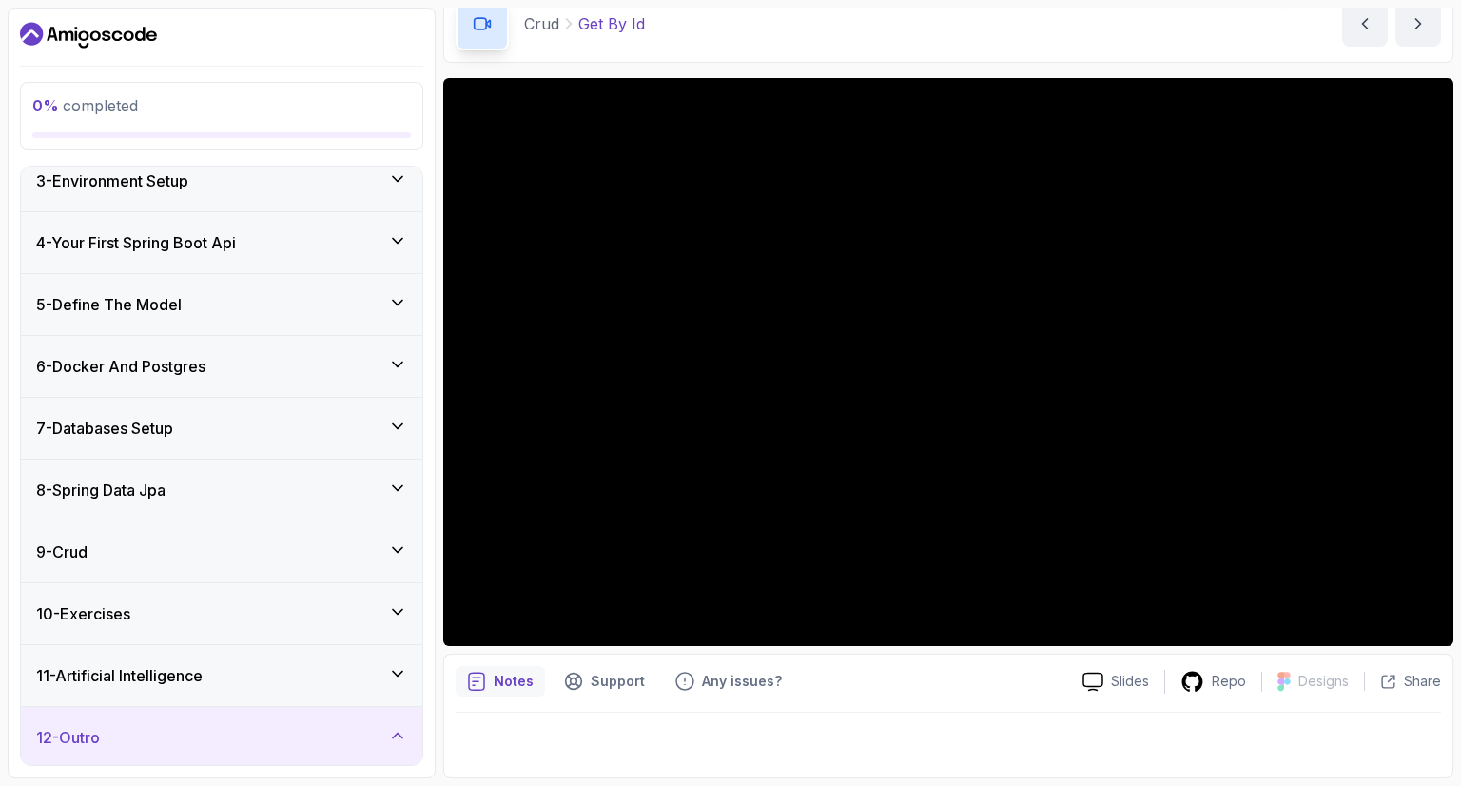
scroll to position [0, 0]
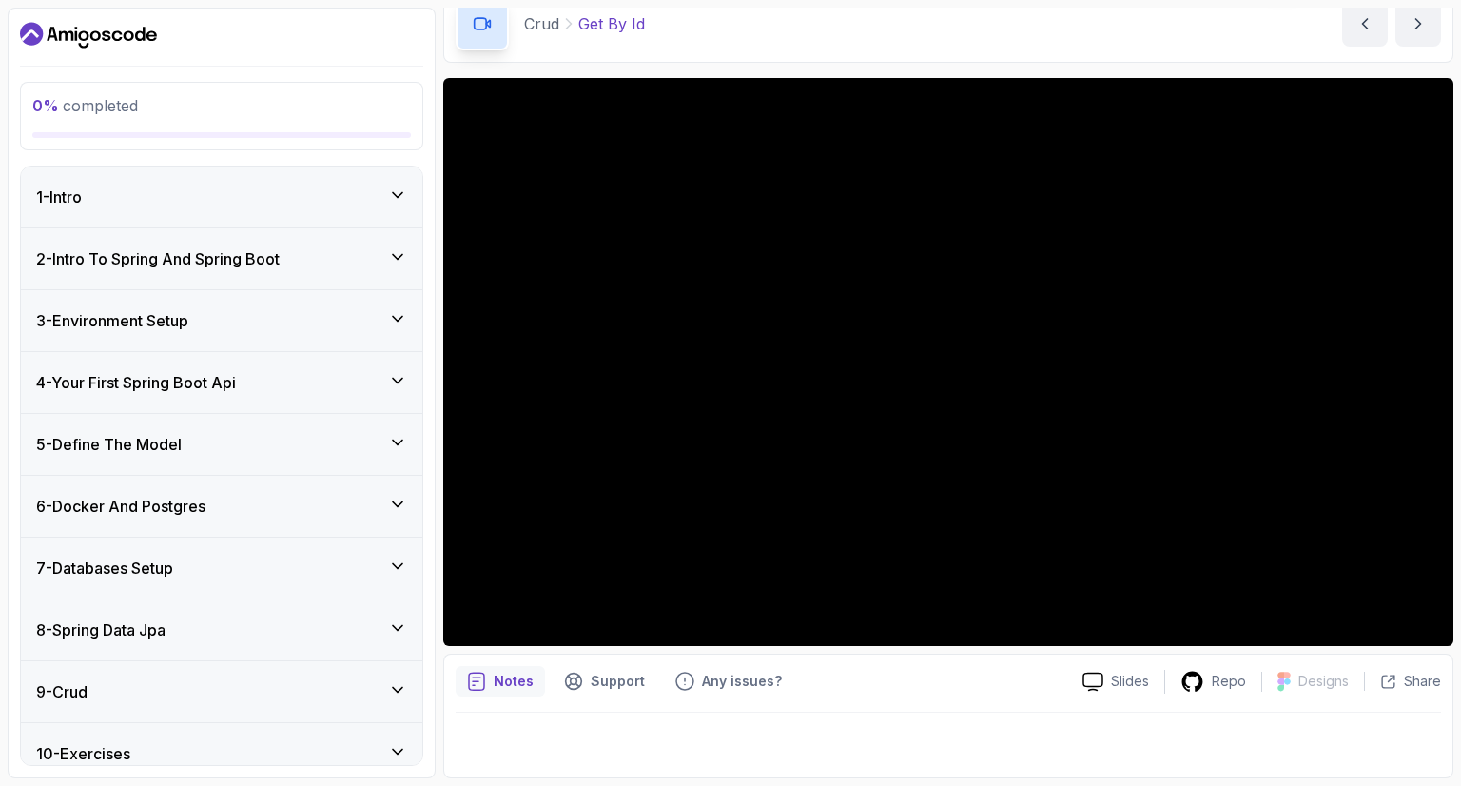
click at [148, 282] on div "2 - Intro To Spring And Spring Boot" at bounding box center [221, 258] width 401 height 61
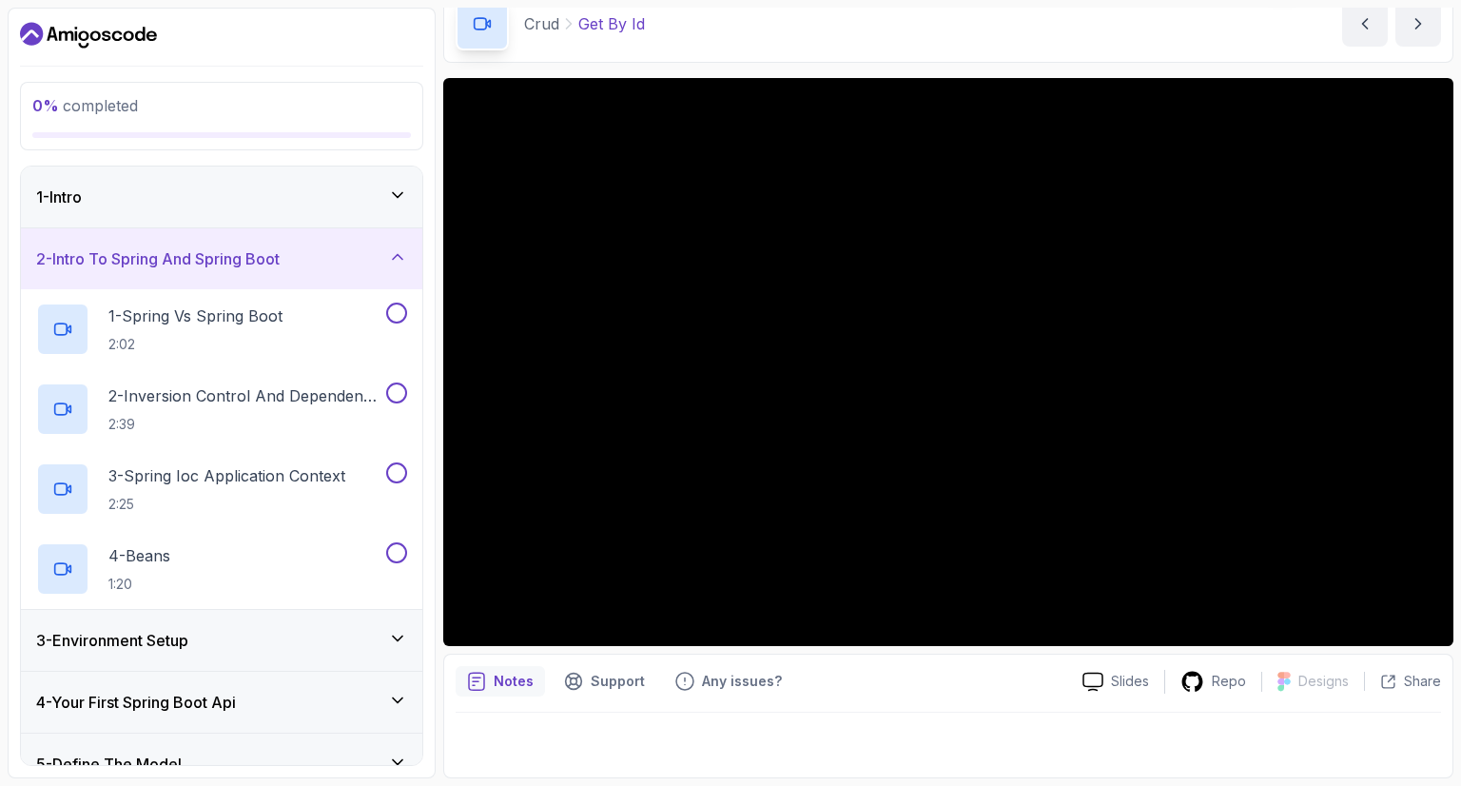
click at [185, 190] on div "1 - Intro" at bounding box center [221, 196] width 371 height 23
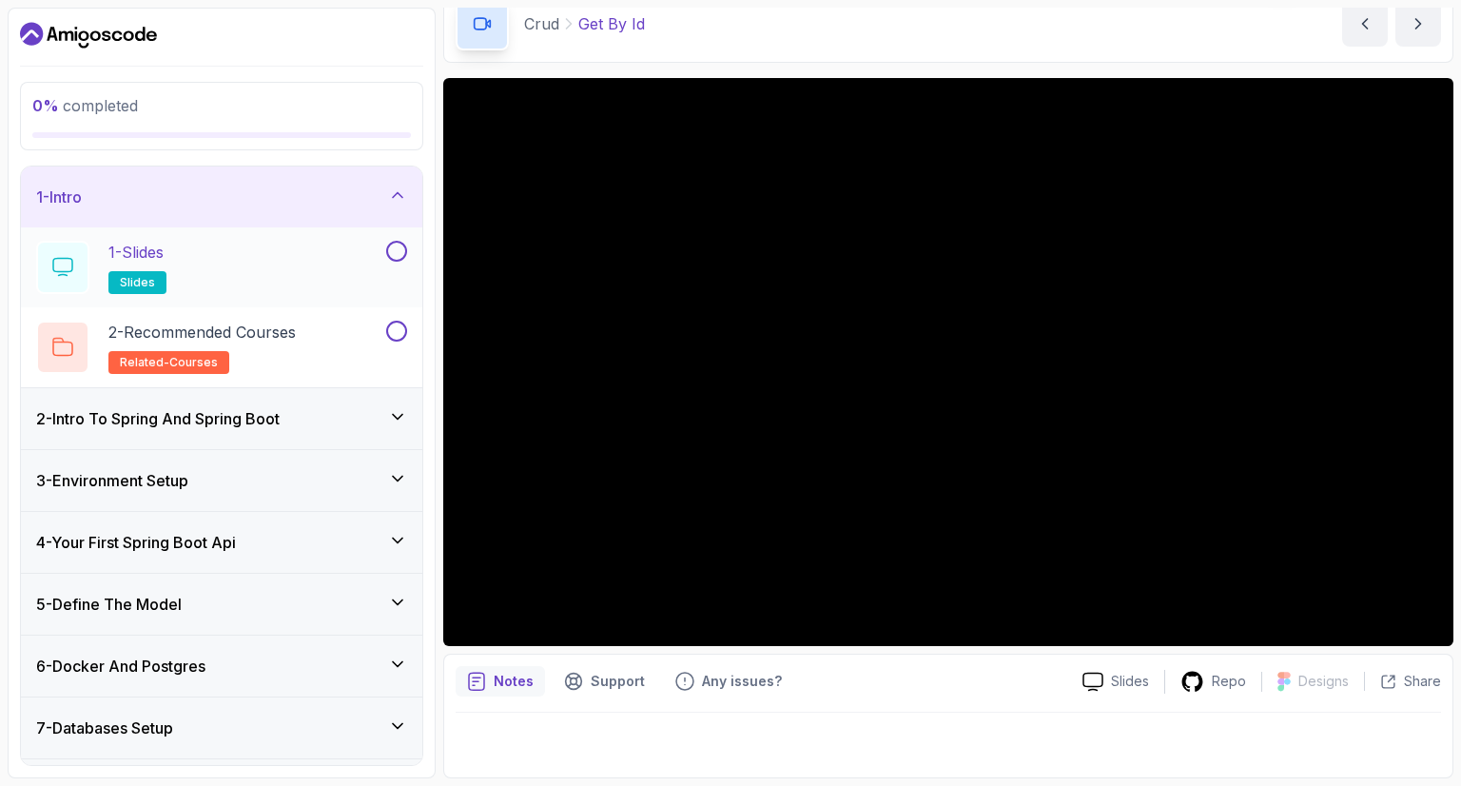
click at [202, 243] on div "1 - Slides slides" at bounding box center [209, 267] width 346 height 53
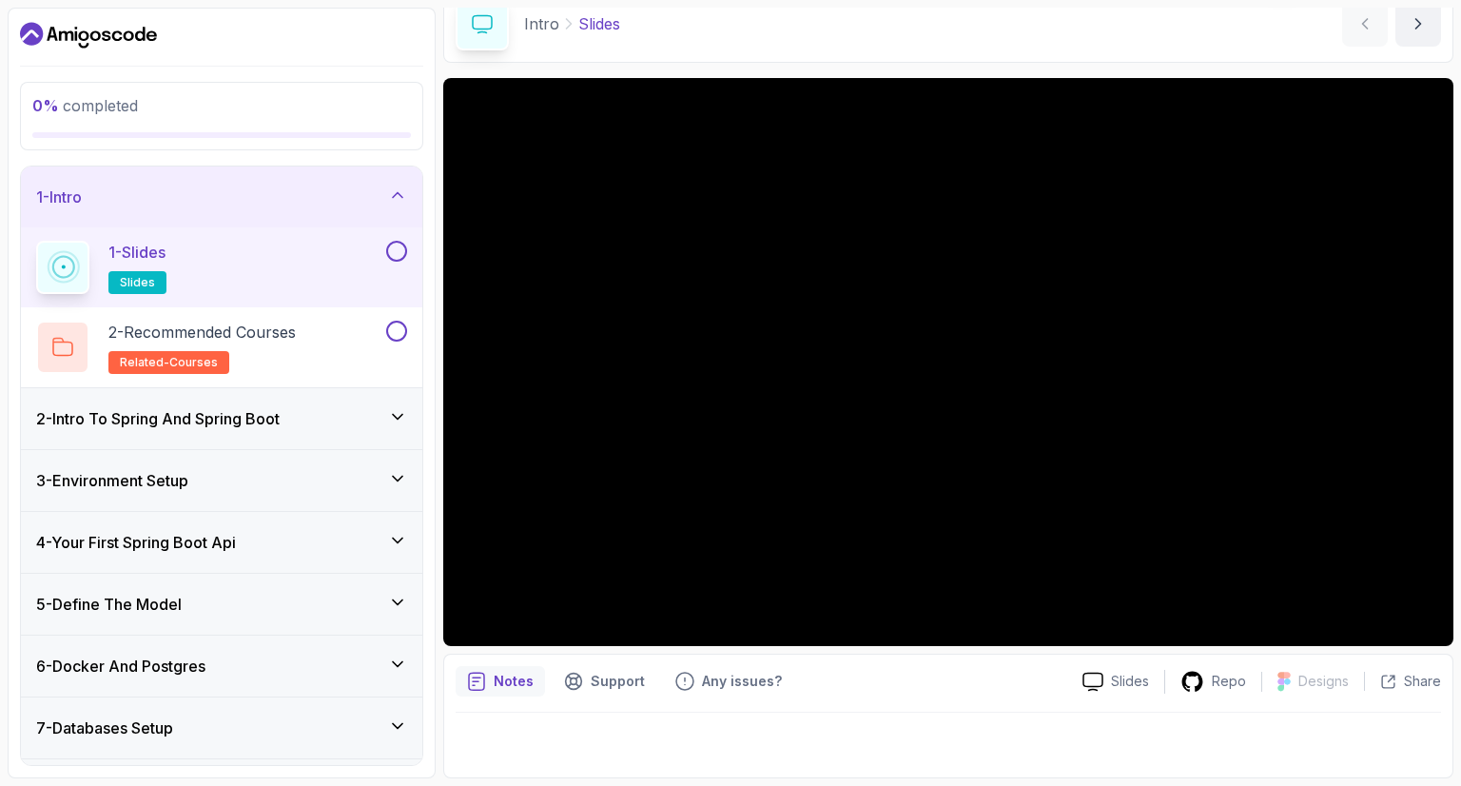
scroll to position [90, 0]
click at [245, 362] on h2 "2 - Recommended Courses related-courses" at bounding box center [201, 347] width 187 height 53
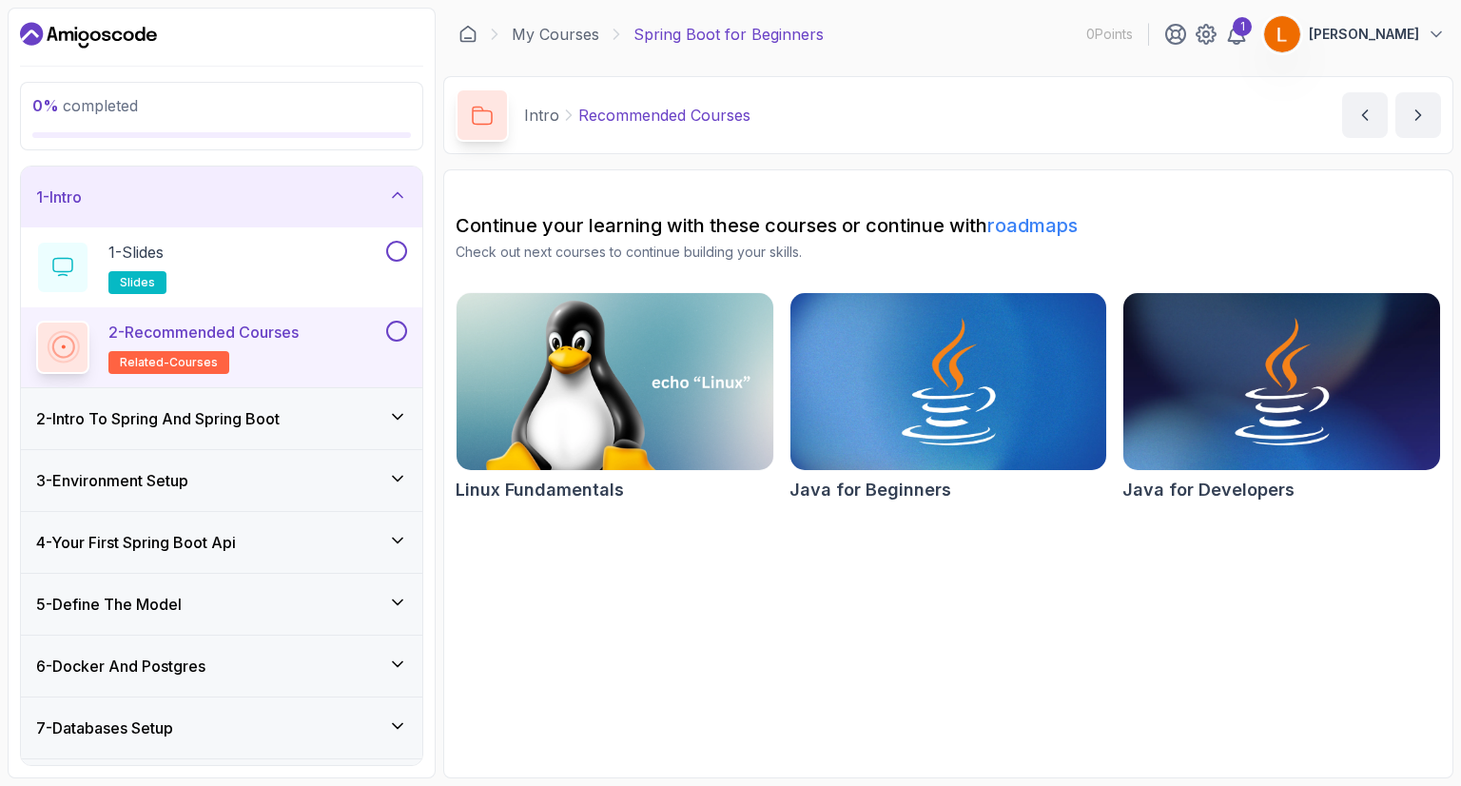
click at [221, 414] on h3 "2 - Intro To Spring And Spring Boot" at bounding box center [158, 418] width 244 height 23
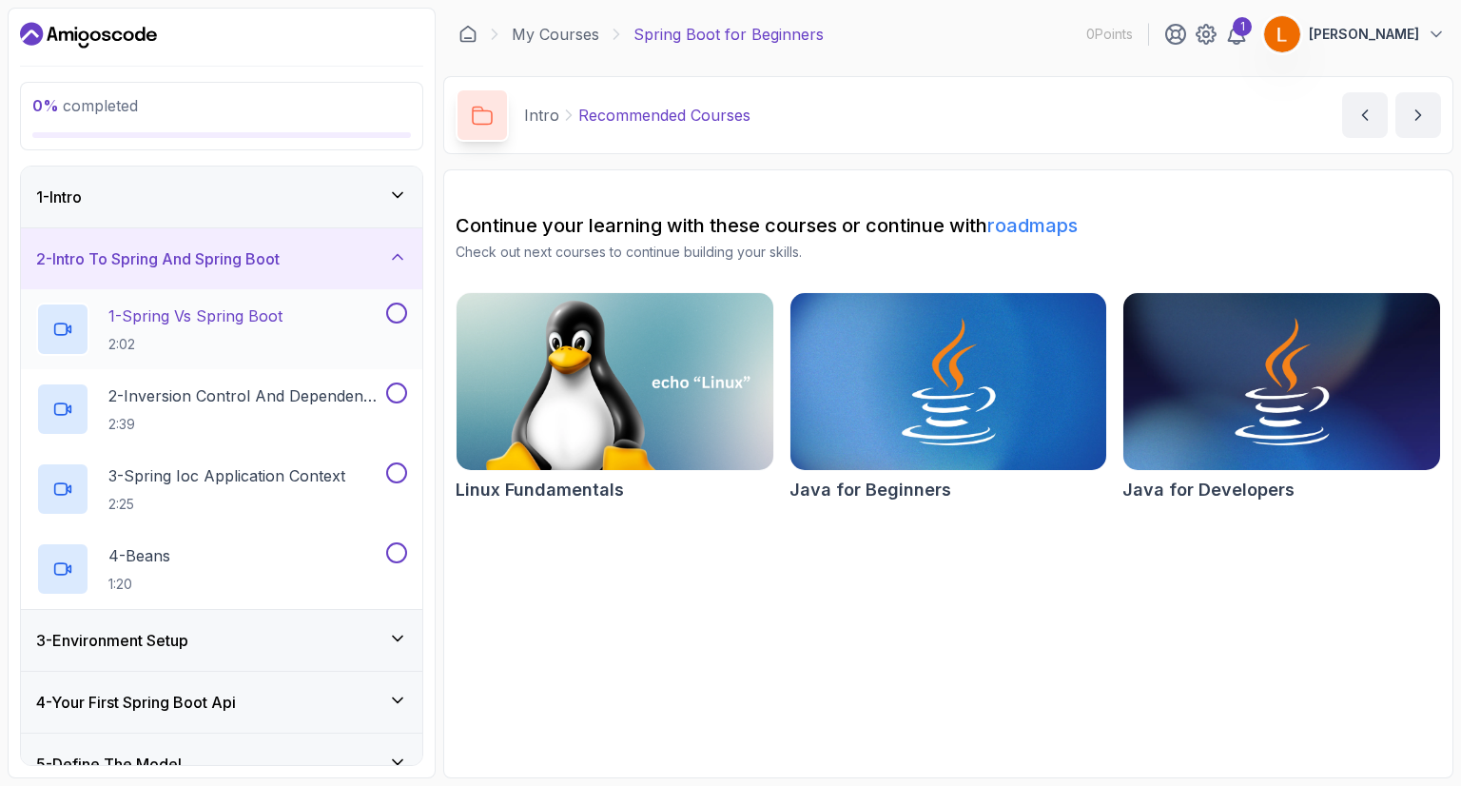
click at [242, 361] on div "1 - Spring Vs Spring Boot 2:02" at bounding box center [221, 329] width 401 height 80
click at [321, 335] on div "1 - Spring Vs Spring Boot 2:02" at bounding box center [209, 328] width 346 height 53
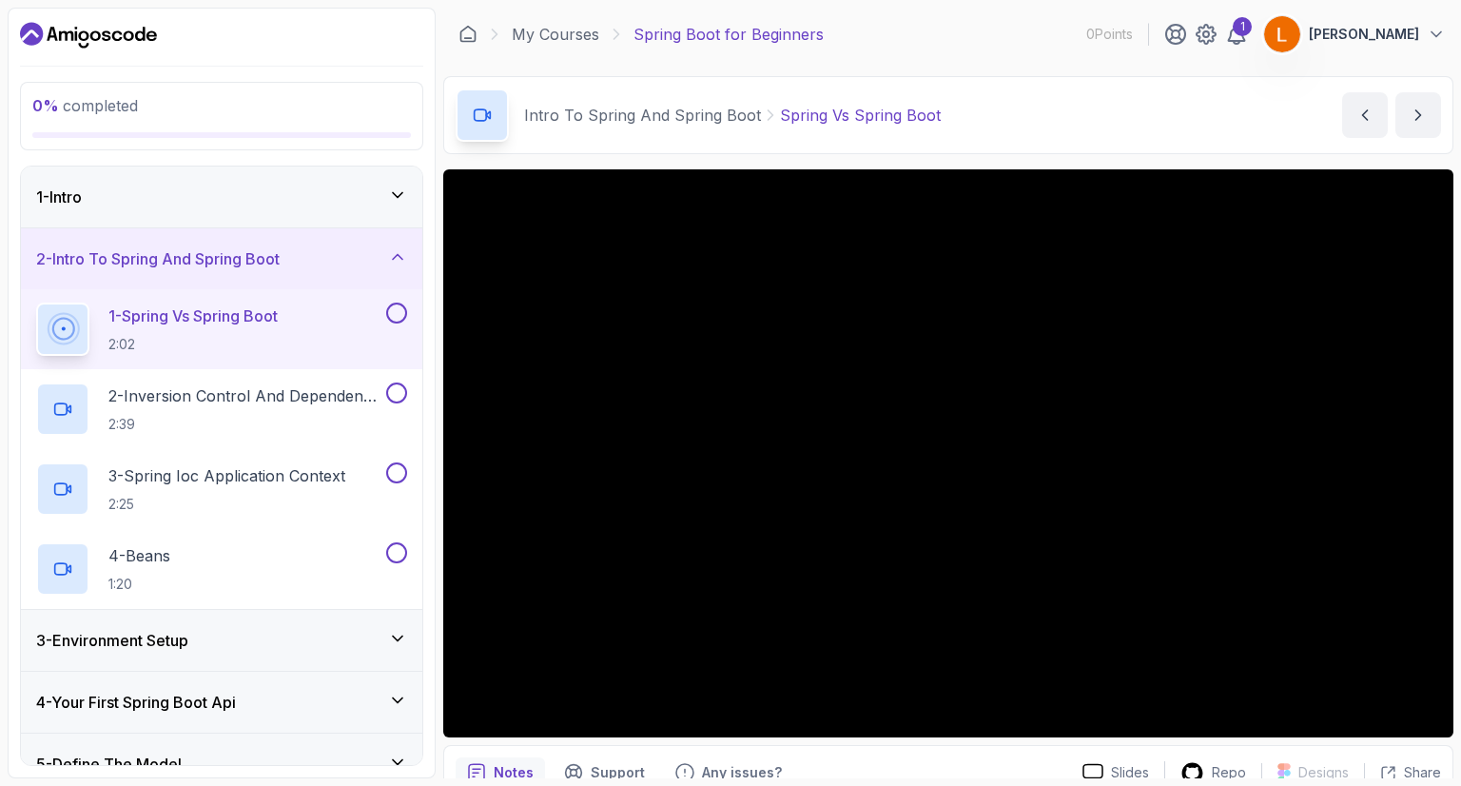
click at [111, 41] on icon "Dashboard" at bounding box center [88, 35] width 137 height 30
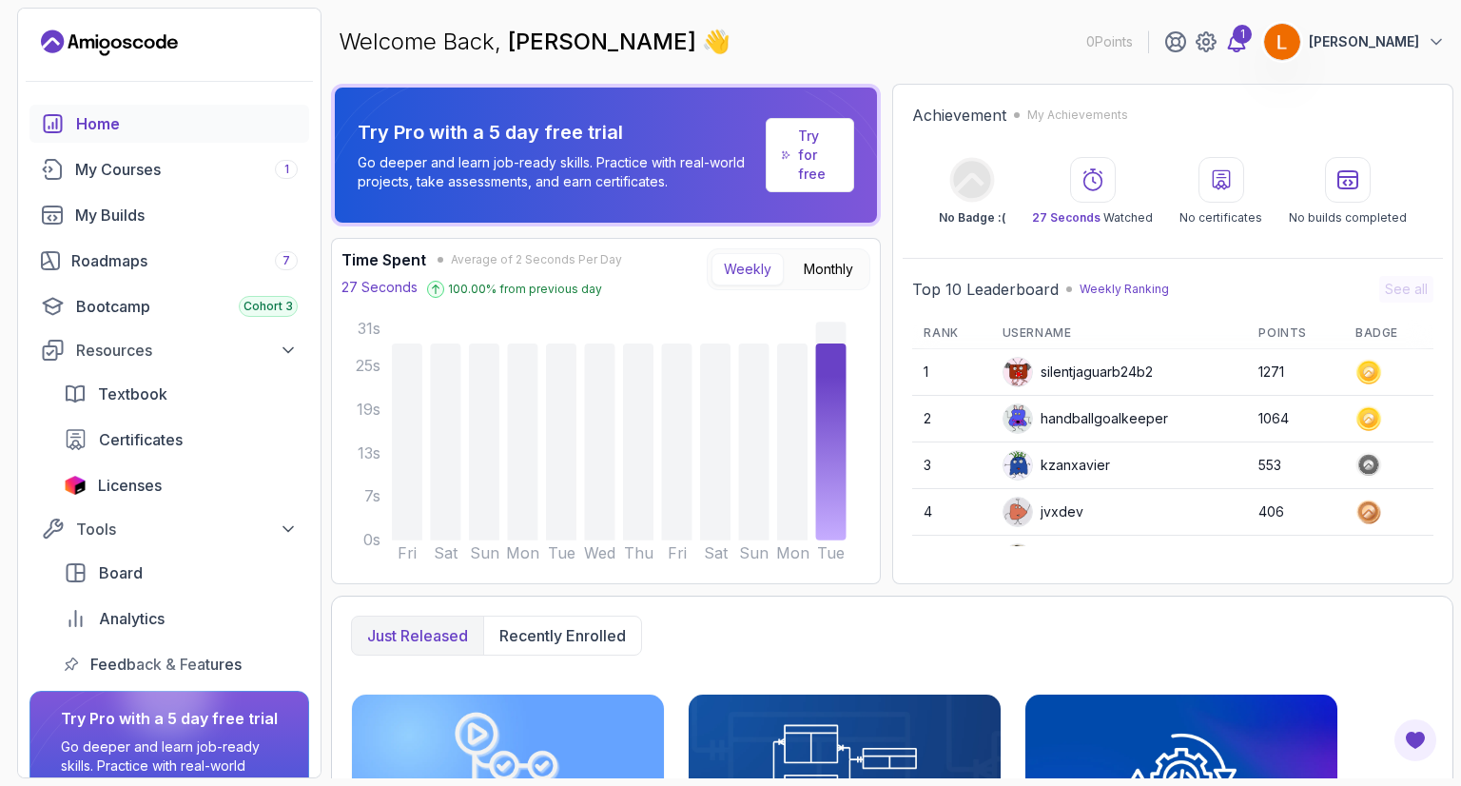
click at [1225, 36] on icon at bounding box center [1236, 41] width 23 height 23
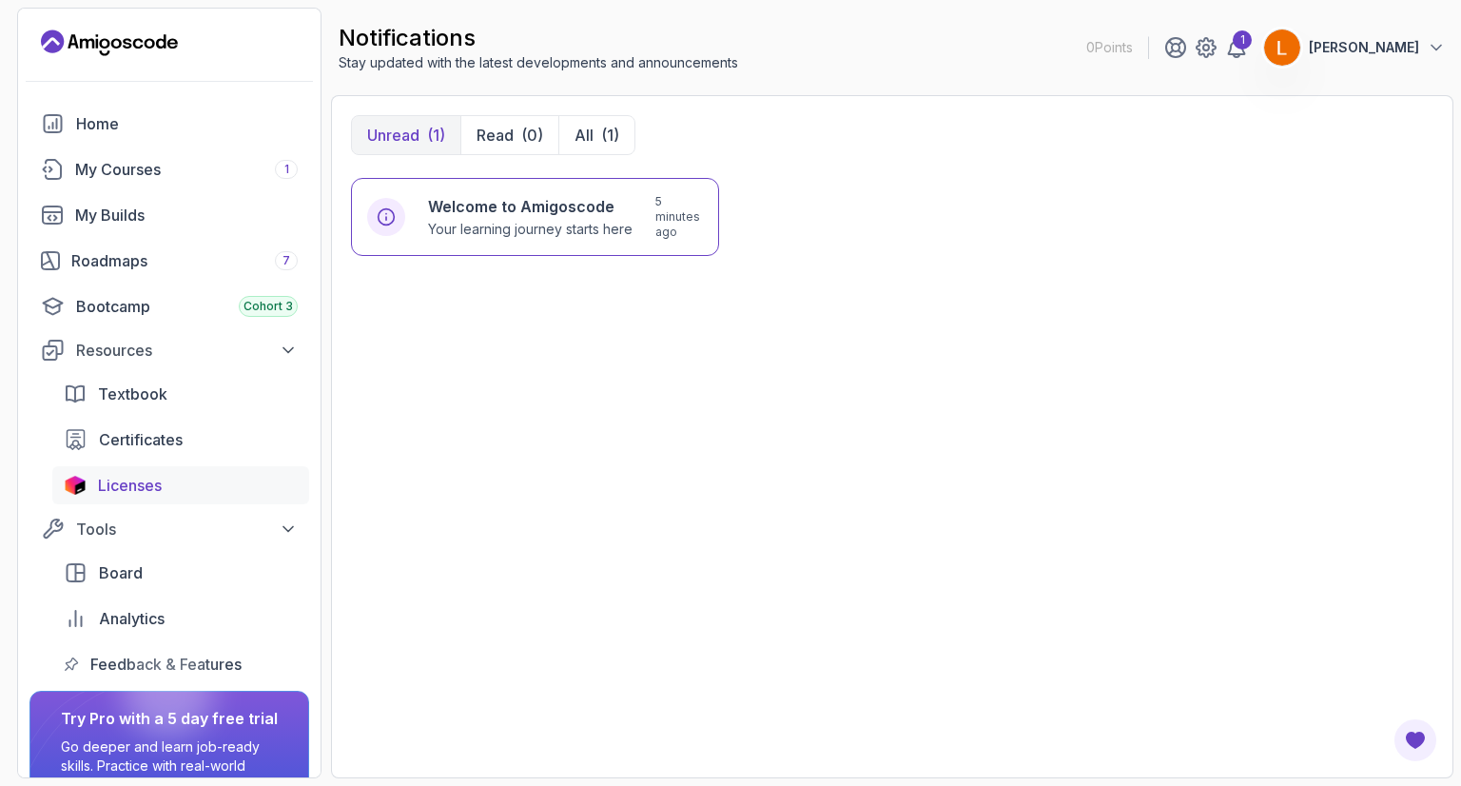
click at [146, 484] on span "Licenses" at bounding box center [130, 485] width 64 height 23
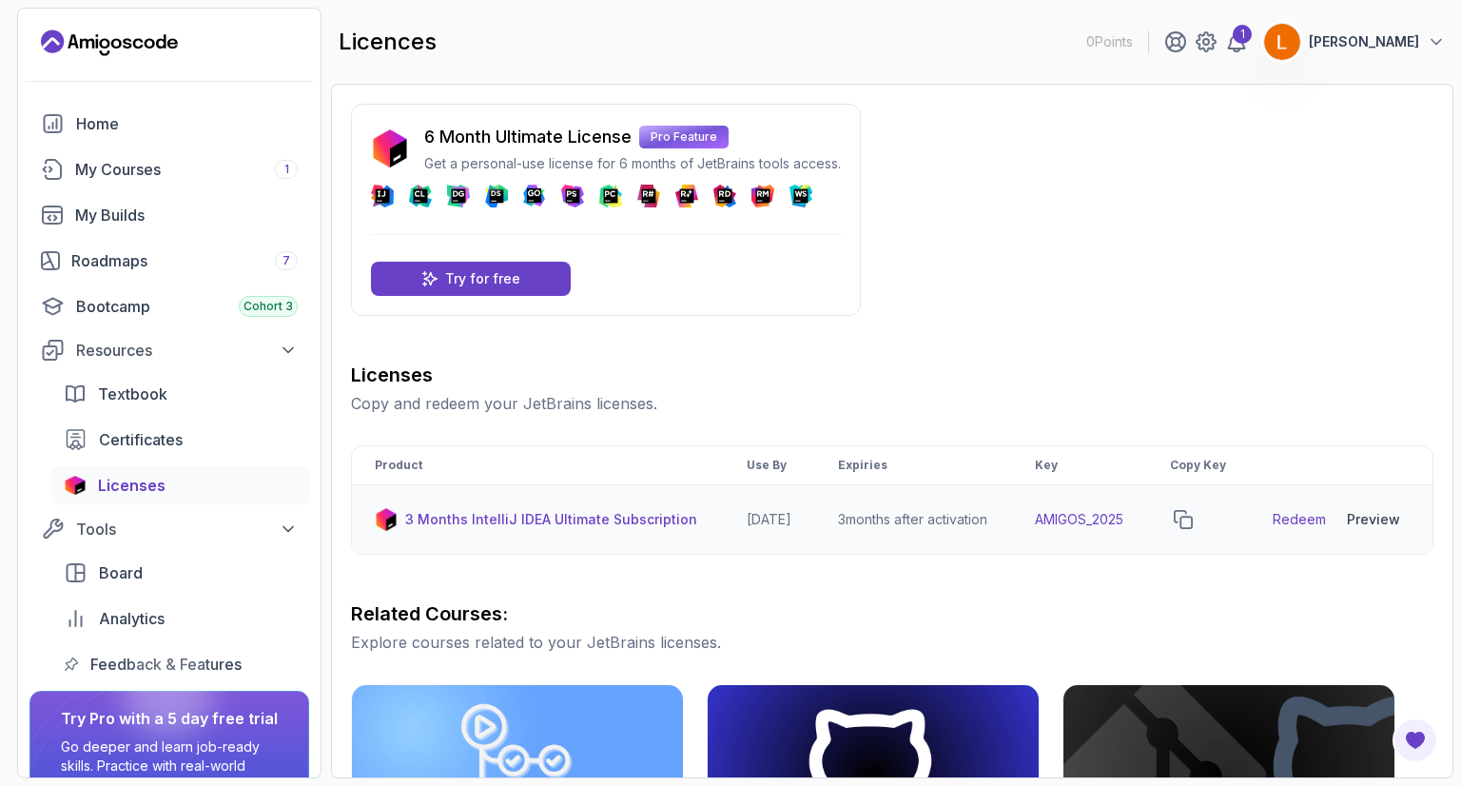
click at [1313, 529] on link "Redeem" at bounding box center [1299, 519] width 53 height 19
click at [1297, 529] on link "Redeem" at bounding box center [1299, 519] width 53 height 19
drag, startPoint x: 1141, startPoint y: 533, endPoint x: 1057, endPoint y: 535, distance: 84.7
click at [1057, 535] on td "AMIGOS_2025" at bounding box center [1079, 519] width 135 height 69
copy td "AMIGOS_2025"
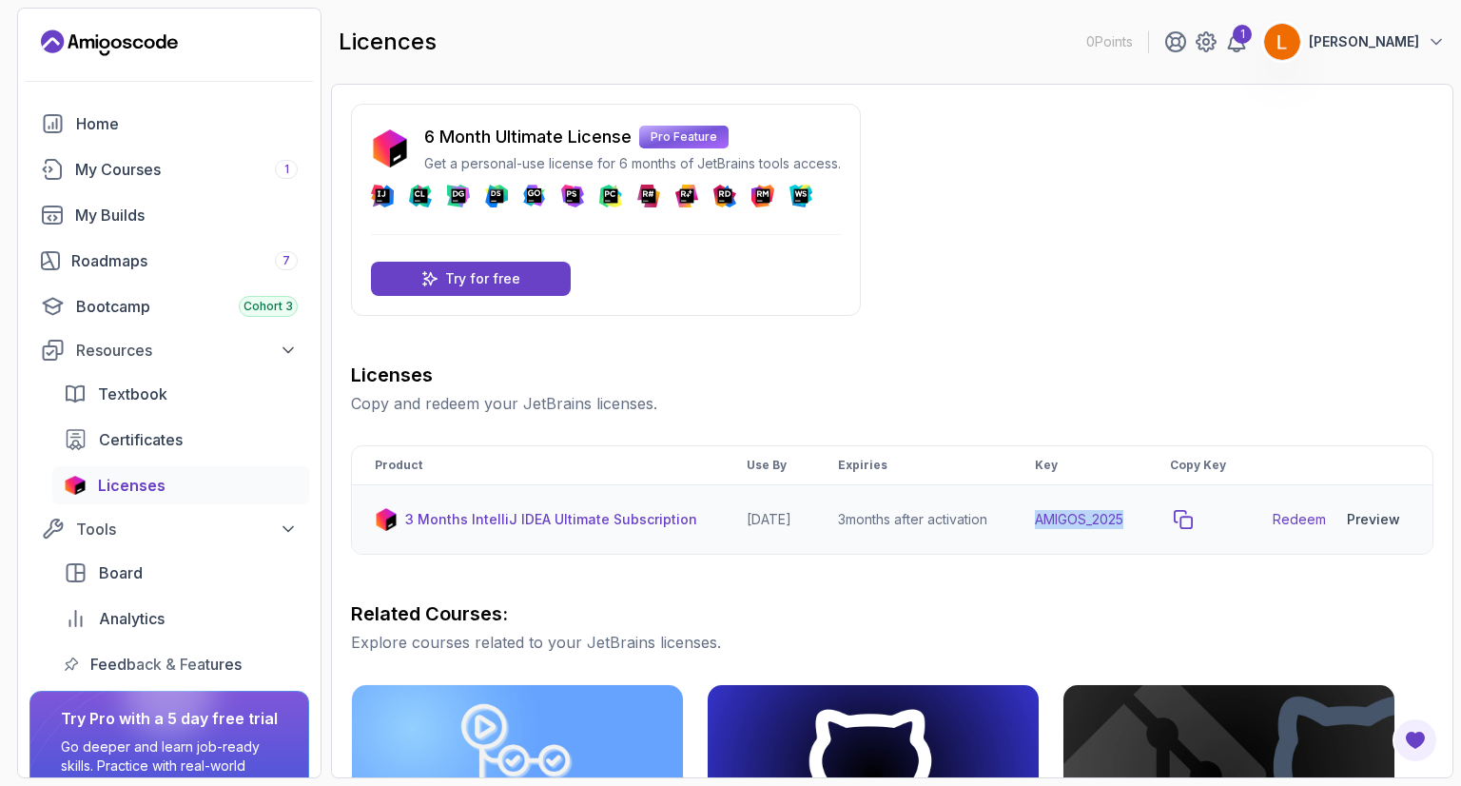
click at [1193, 529] on icon "copy-button" at bounding box center [1183, 519] width 19 height 19
click at [1190, 523] on icon at bounding box center [1184, 519] width 12 height 9
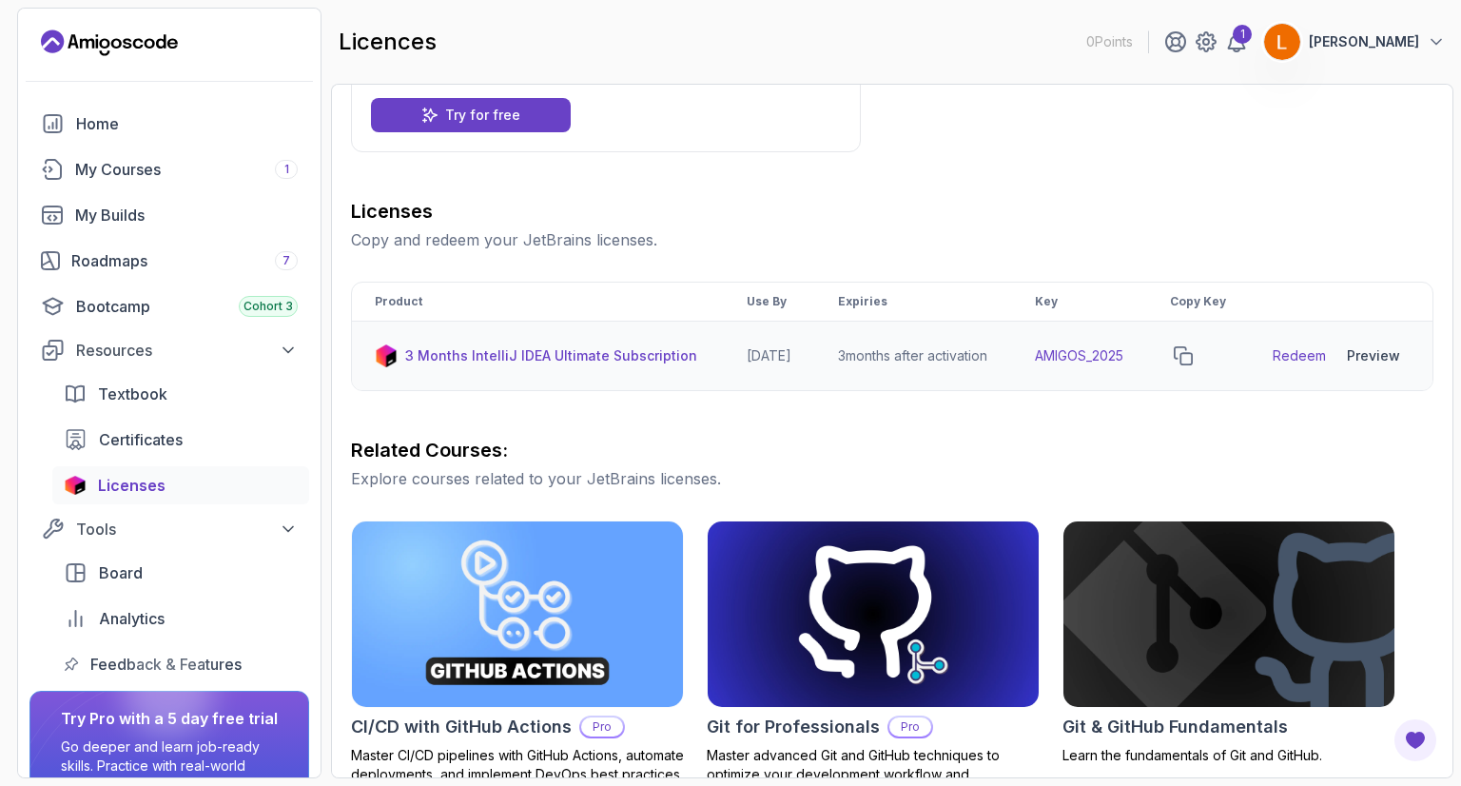
click at [1279, 363] on link "Redeem" at bounding box center [1299, 355] width 53 height 19
click at [258, 299] on span "Cohort 3" at bounding box center [268, 306] width 49 height 15
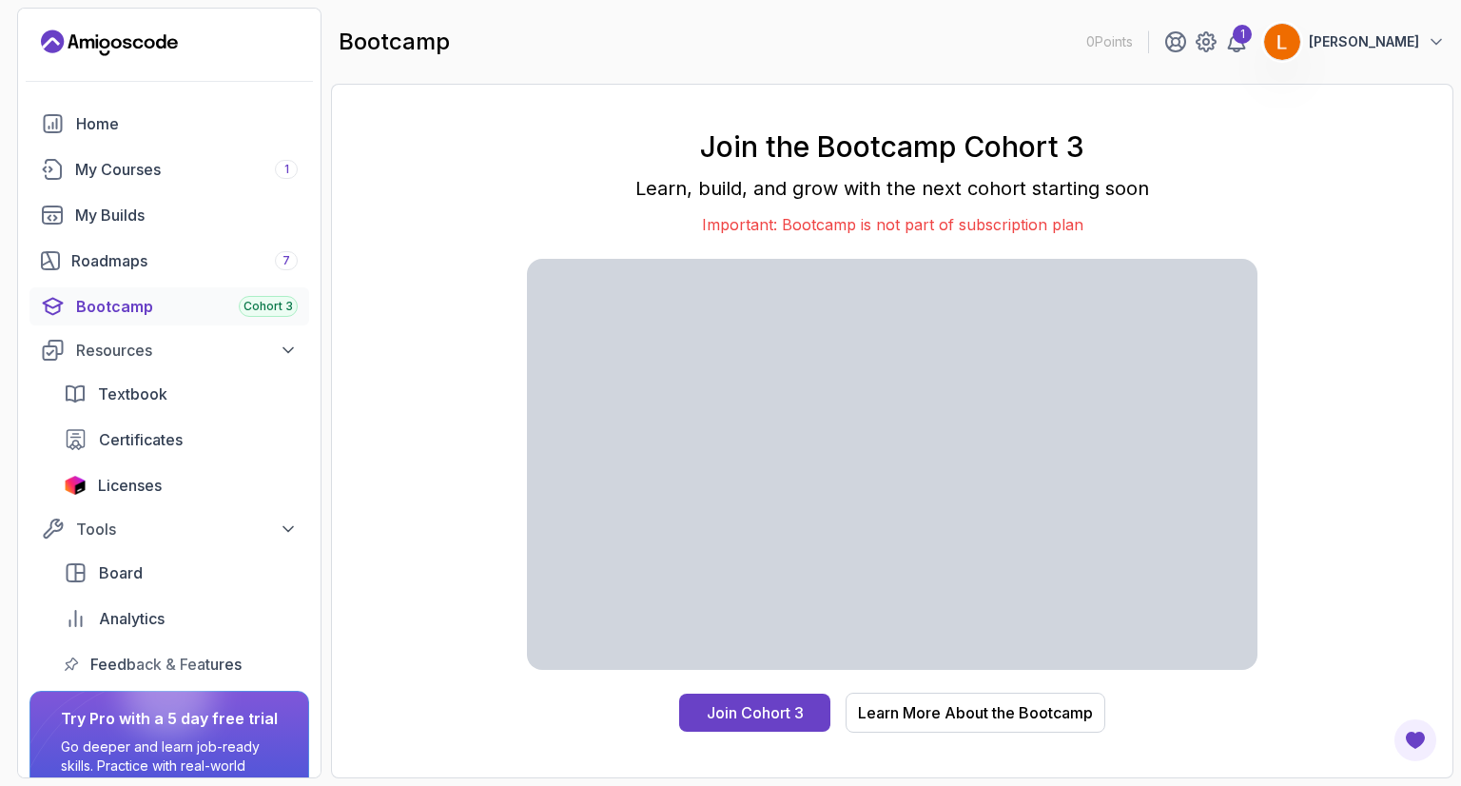
click at [987, 88] on div "Join the Bootcamp Cohort 3 Learn, build, and grow with the next cohort starting…" at bounding box center [892, 431] width 1122 height 694
